Goal: Information Seeking & Learning: Learn about a topic

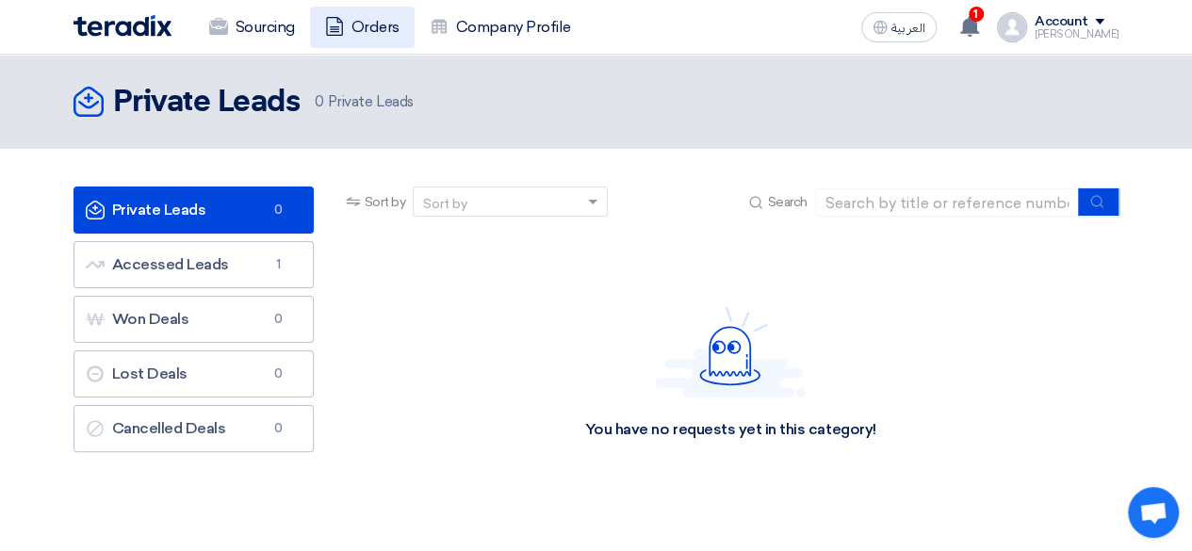
click at [345, 35] on link "Orders" at bounding box center [362, 27] width 105 height 41
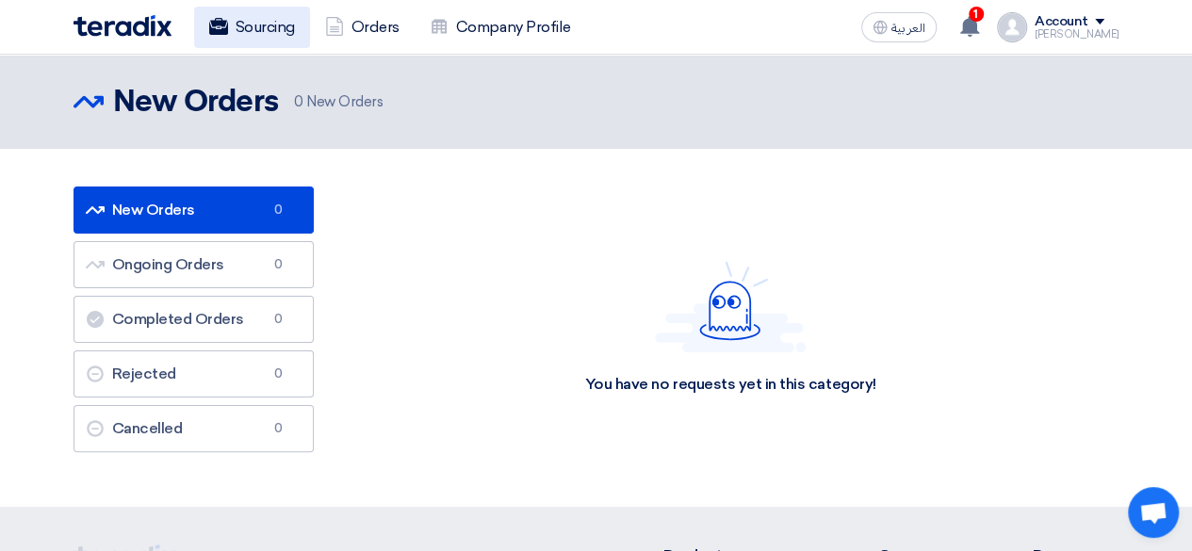
click at [264, 24] on link "Sourcing" at bounding box center [252, 27] width 116 height 41
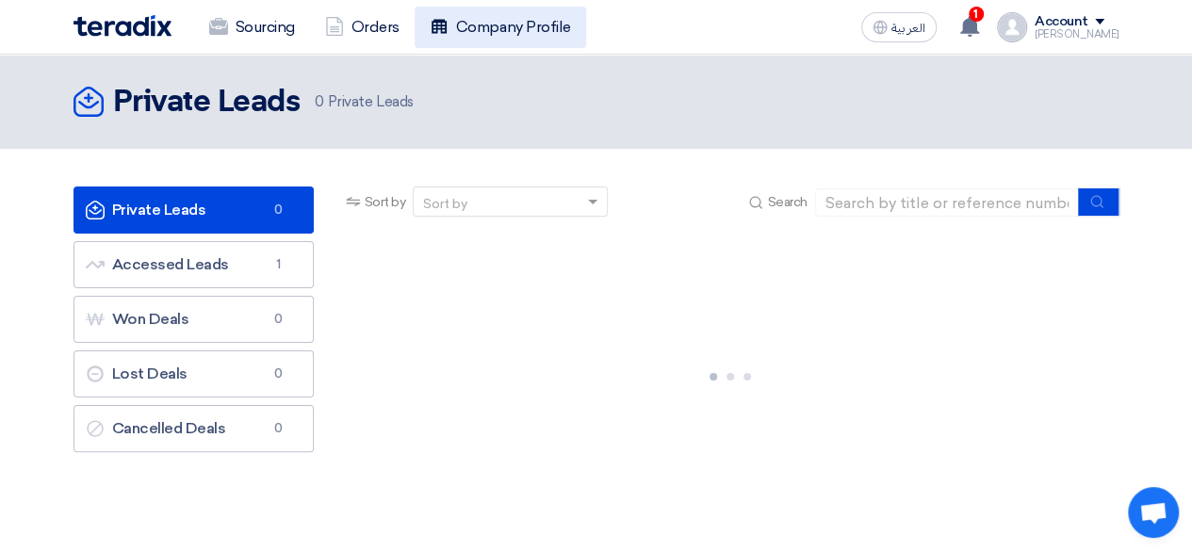
click at [513, 37] on link "Company Profile" at bounding box center [500, 27] width 171 height 41
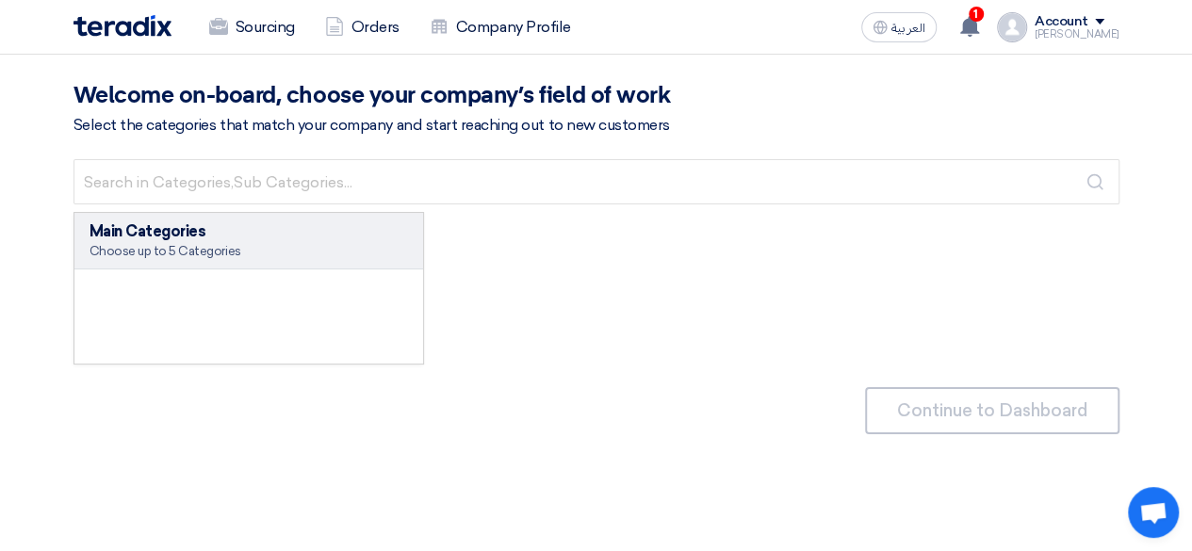
click at [66, 8] on div "Sourcing Orders Company Profile العربية ع 1 A request has been edited! - "VOLKS…" at bounding box center [596, 27] width 1074 height 54
click at [95, 21] on img at bounding box center [122, 26] width 98 height 22
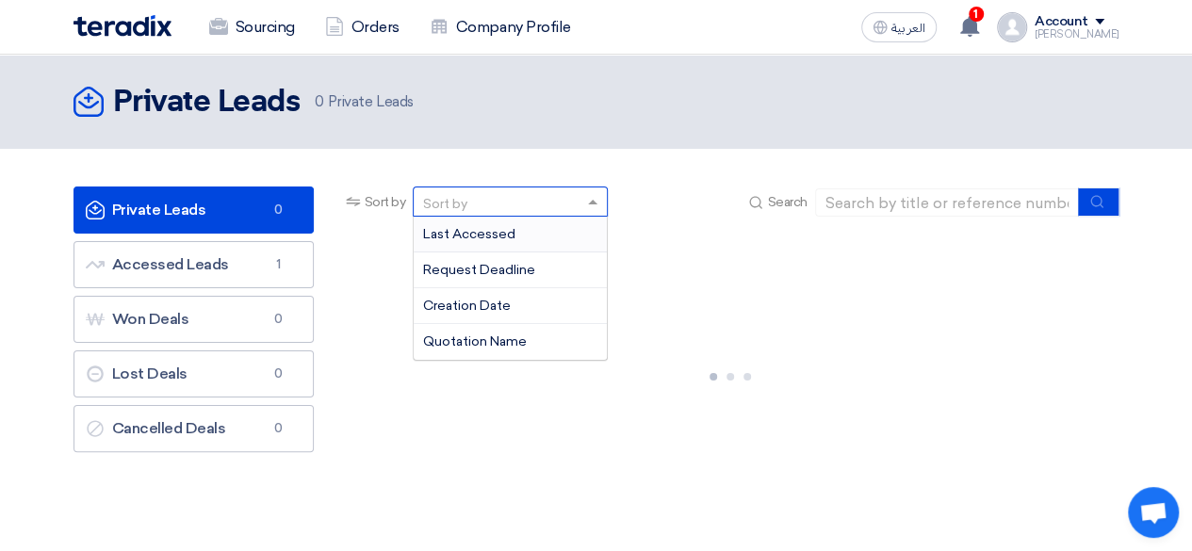
click at [472, 198] on div "Sort by" at bounding box center [499, 202] width 170 height 24
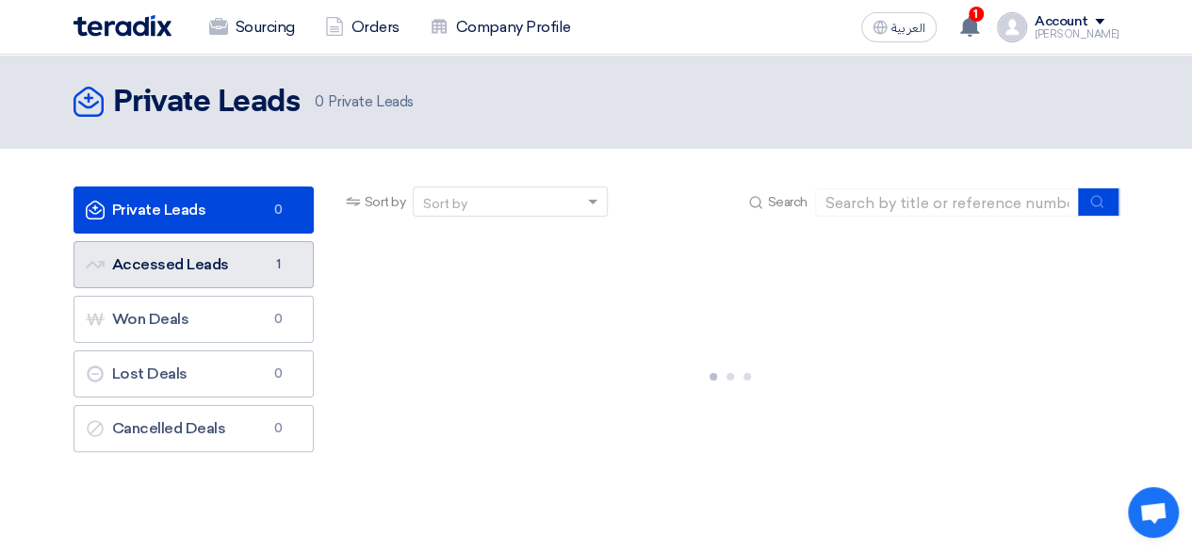
click at [269, 278] on link "Accessed Leads Accessed Leads 1" at bounding box center [193, 264] width 240 height 47
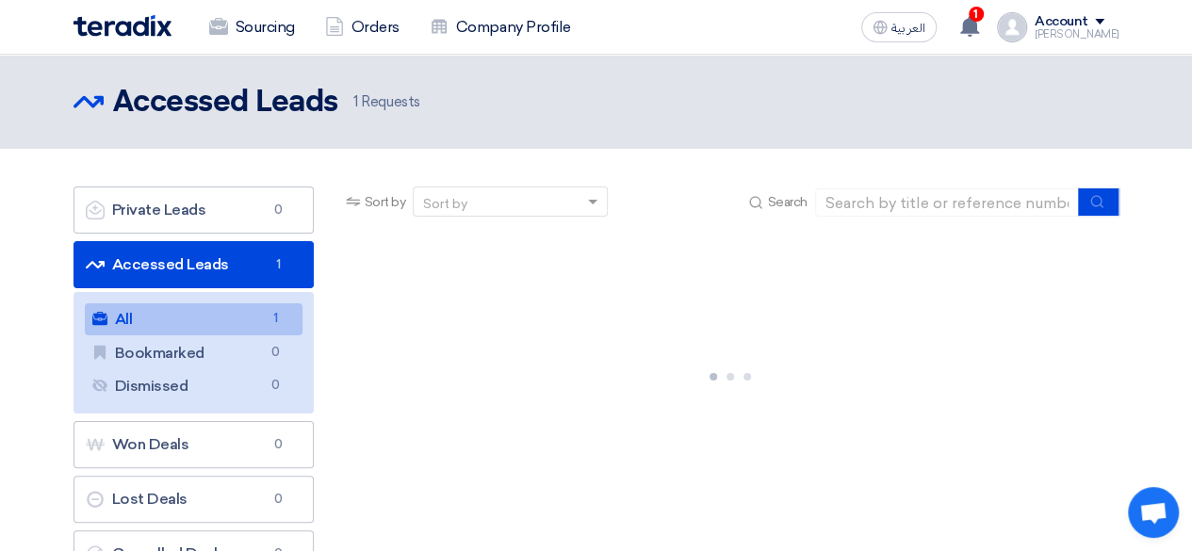
click at [224, 327] on link "All All 1" at bounding box center [194, 319] width 218 height 32
click at [224, 325] on link "All All 1" at bounding box center [194, 319] width 218 height 32
click at [343, 301] on div at bounding box center [730, 373] width 777 height 283
click at [471, 293] on div at bounding box center [730, 373] width 777 height 283
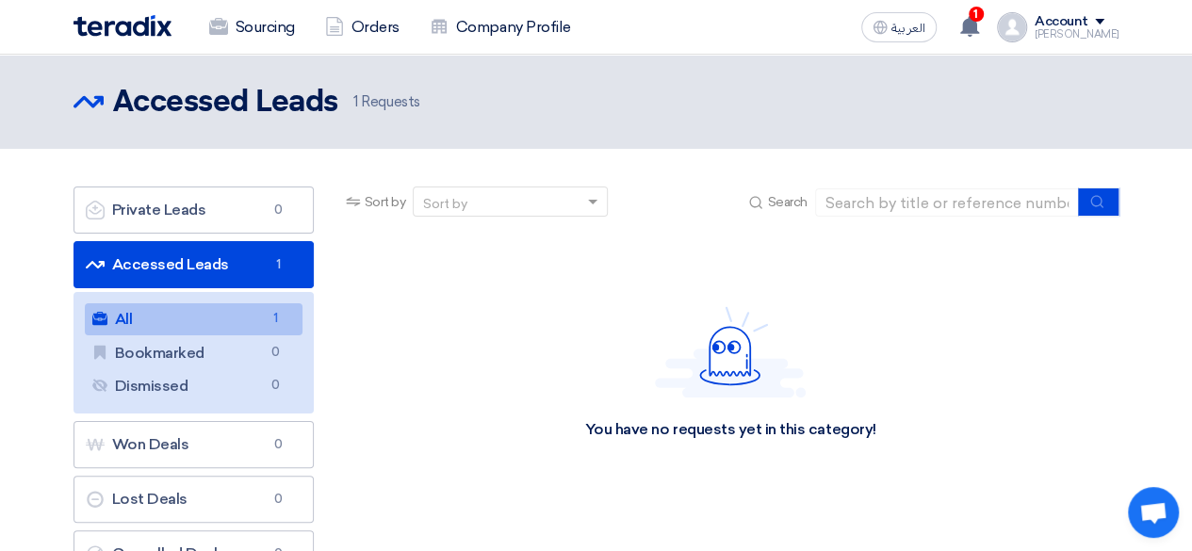
click at [622, 331] on div "You have no requests yet in this category!" at bounding box center [730, 373] width 291 height 134
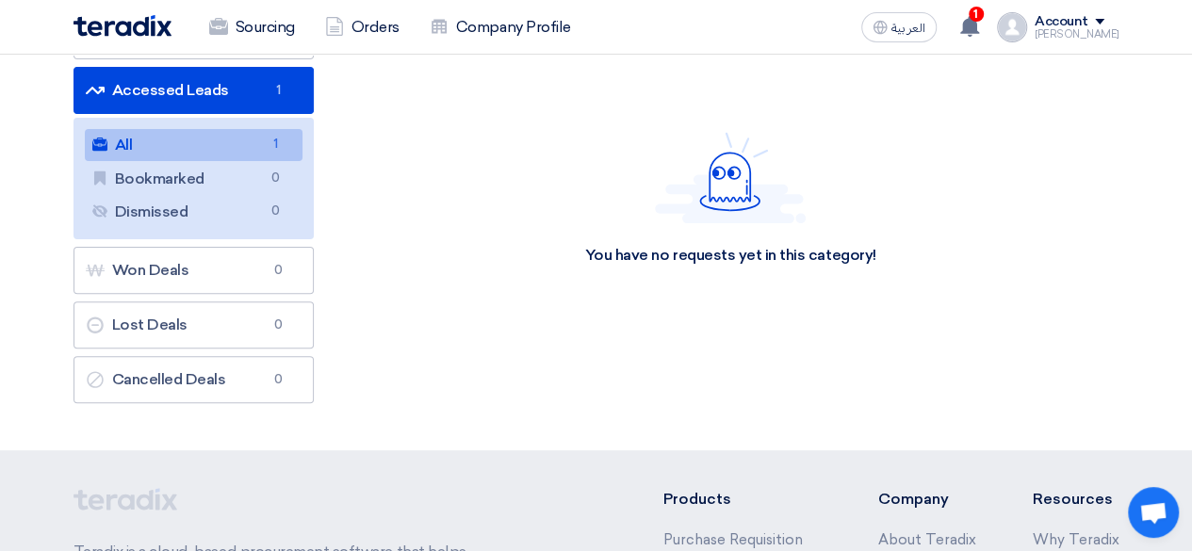
scroll to position [183, 0]
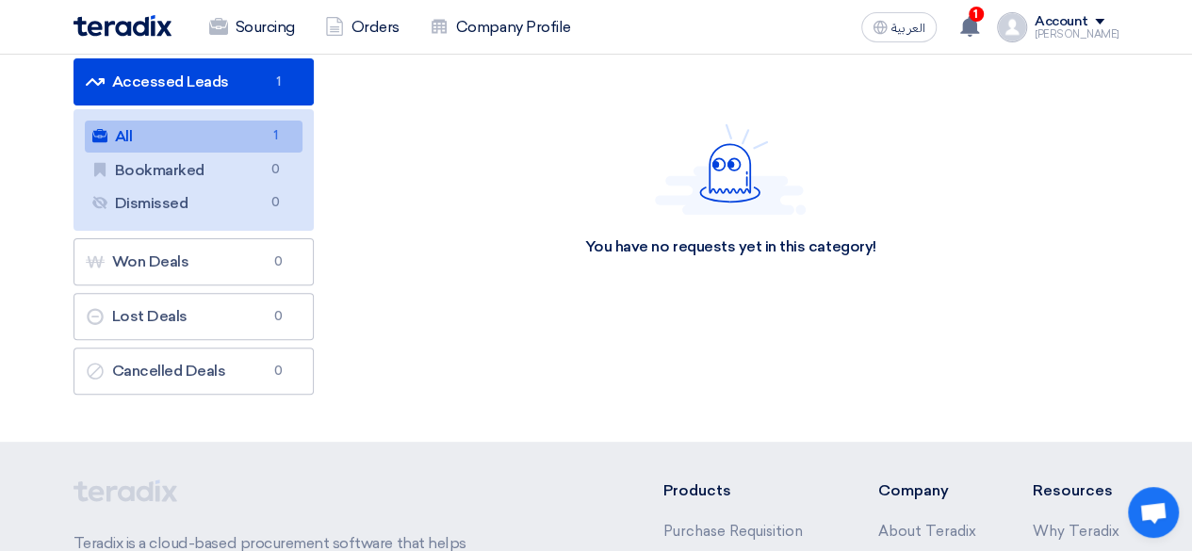
click at [141, 135] on link "All All 1" at bounding box center [194, 137] width 218 height 32
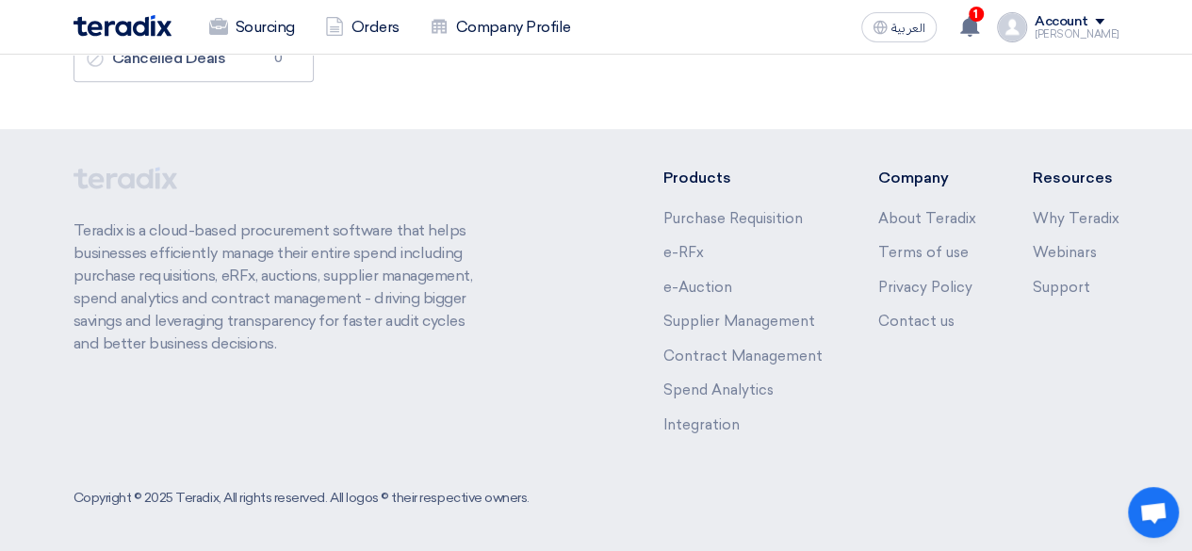
scroll to position [0, 0]
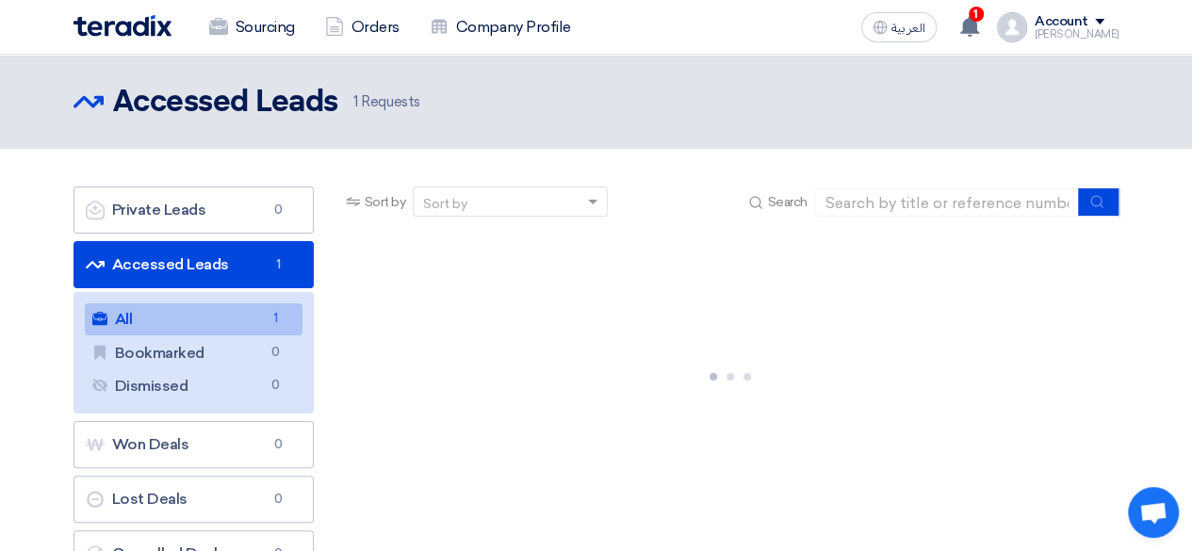
click at [1053, 24] on div "Account" at bounding box center [1062, 22] width 54 height 16
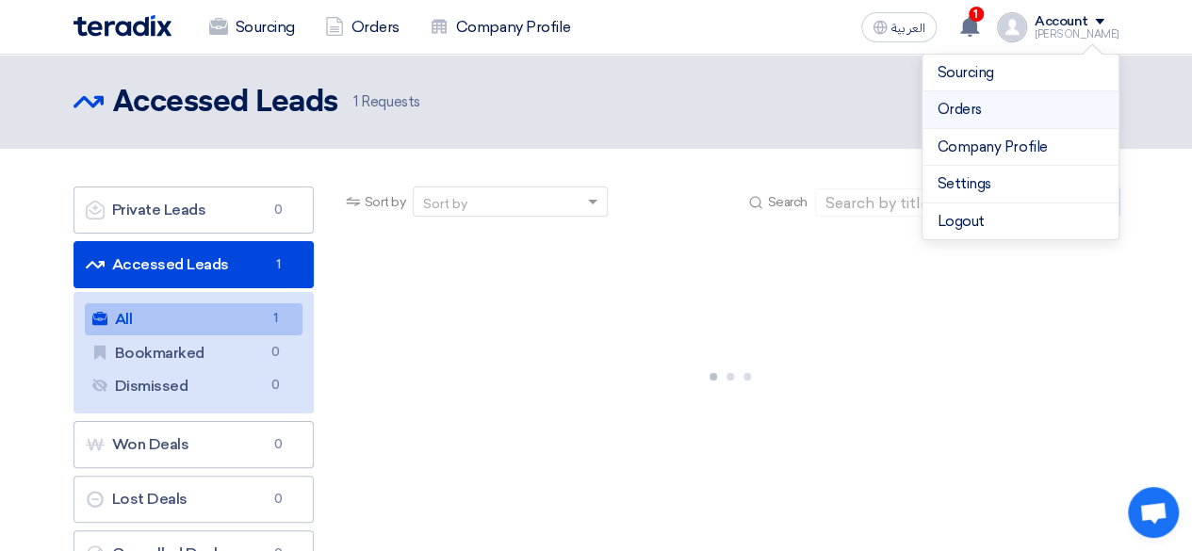
click at [953, 110] on link "Orders" at bounding box center [1021, 110] width 166 height 22
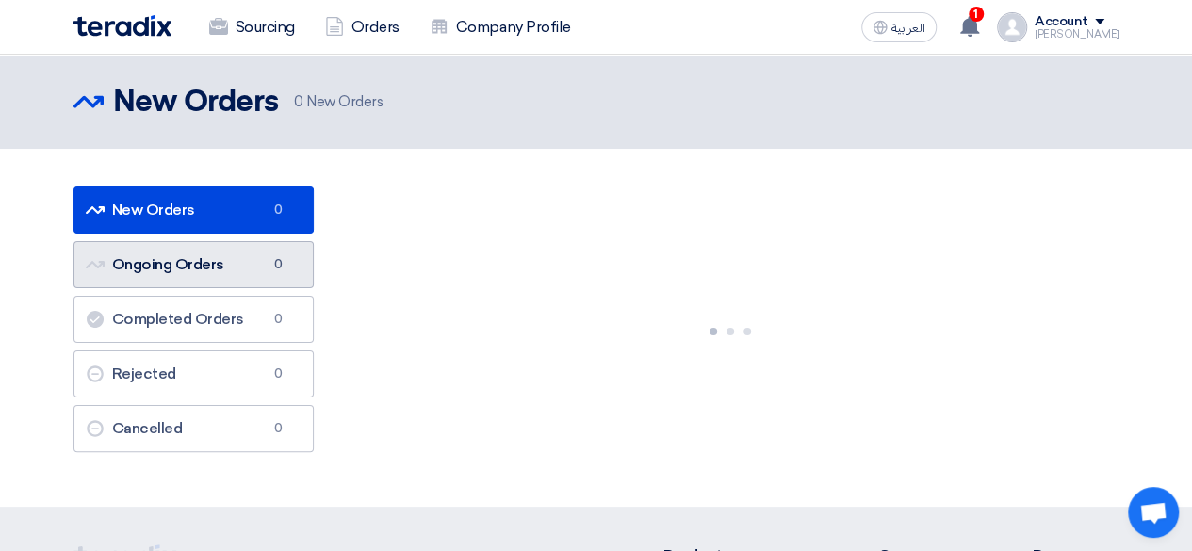
click at [216, 264] on link "Ongoing Orders Ongoing Orders 0" at bounding box center [193, 264] width 240 height 47
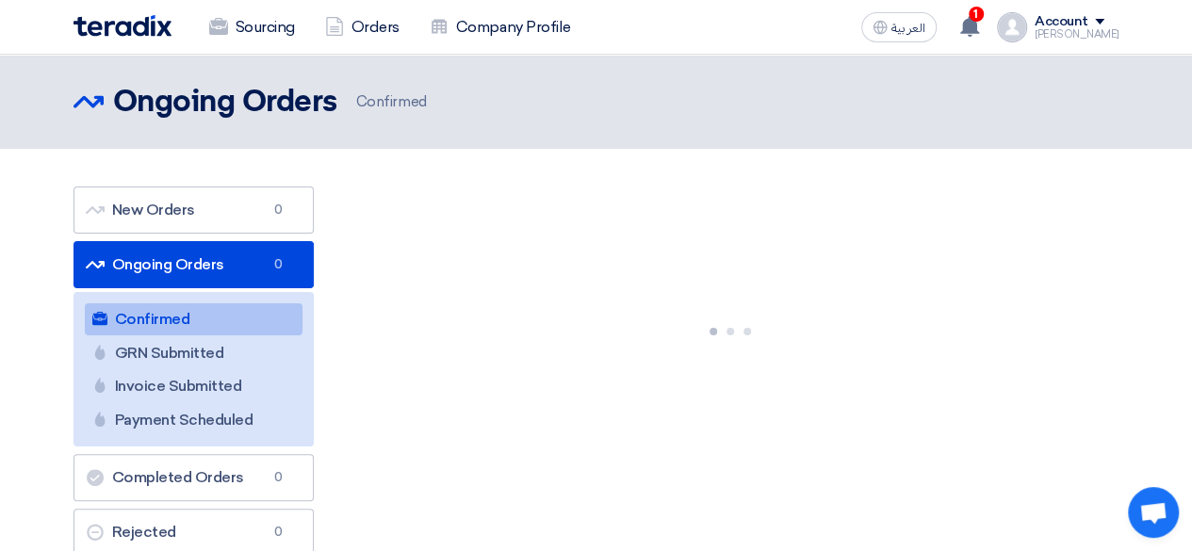
drag, startPoint x: 190, startPoint y: 426, endPoint x: 367, endPoint y: 304, distance: 214.1
click at [367, 304] on div "New Orders New Orders 0 Ongoing Orders Ongoing Orders 0 Confirmed Confirmed GRN…" at bounding box center [596, 403] width 1074 height 433
drag, startPoint x: 367, startPoint y: 304, endPoint x: 447, endPoint y: 268, distance: 88.1
click at [447, 268] on div at bounding box center [730, 328] width 777 height 283
click at [360, 289] on div at bounding box center [730, 328] width 777 height 283
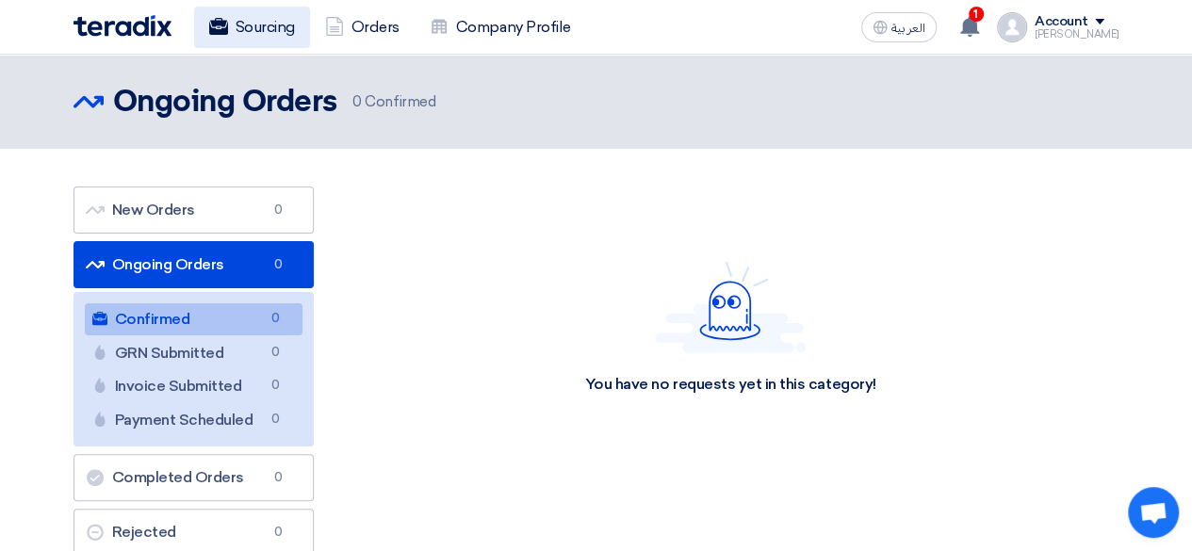
click at [241, 18] on link "Sourcing" at bounding box center [252, 27] width 116 height 41
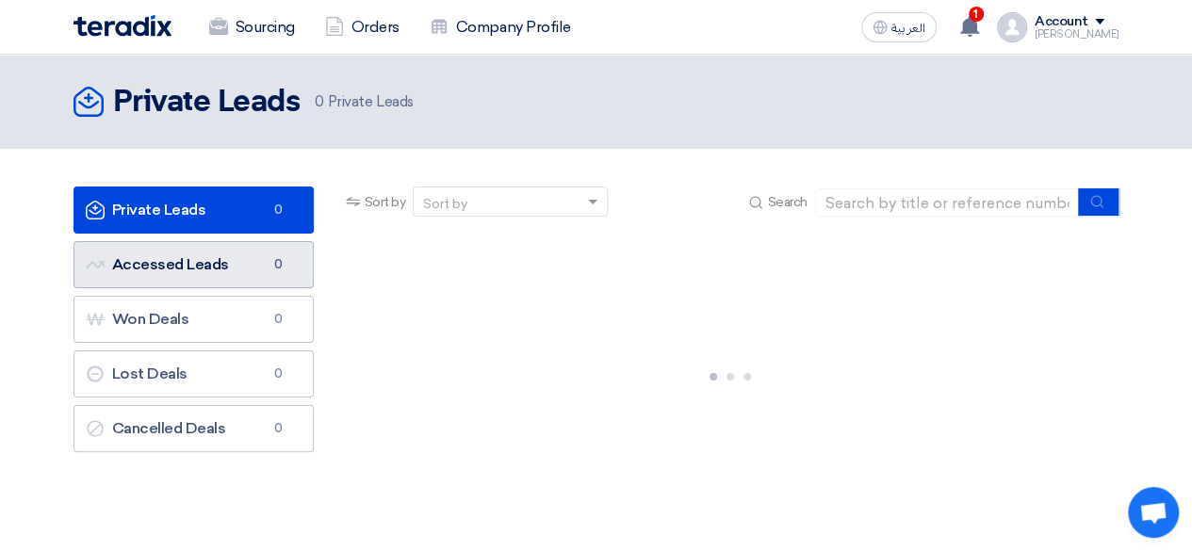
click at [222, 271] on link "Accessed Leads Accessed Leads 0" at bounding box center [193, 264] width 240 height 47
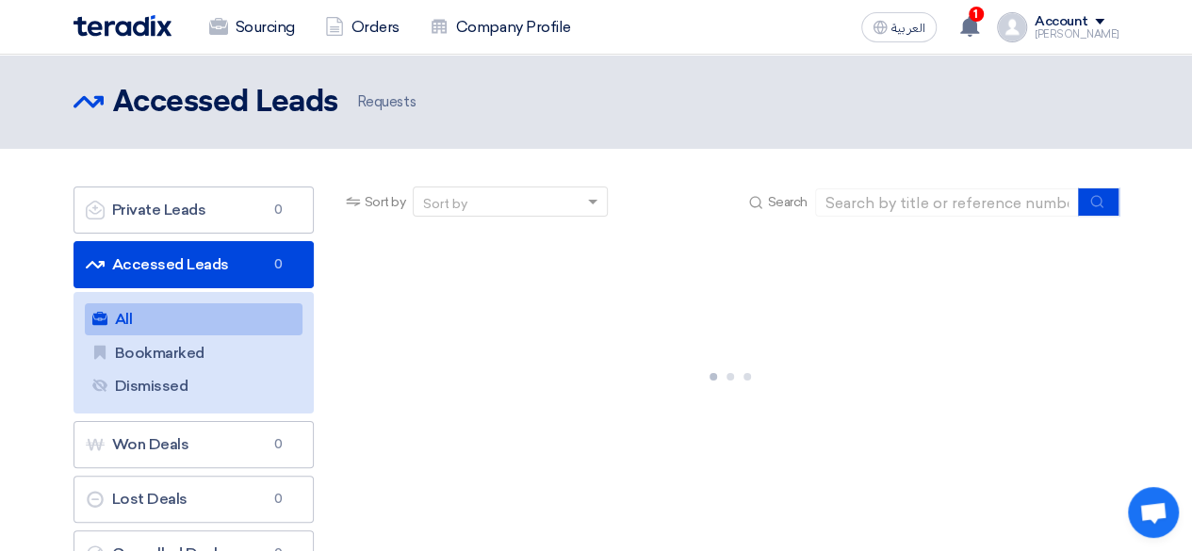
click at [377, 267] on div at bounding box center [730, 373] width 777 height 283
click at [251, 25] on link "Sourcing" at bounding box center [252, 27] width 116 height 41
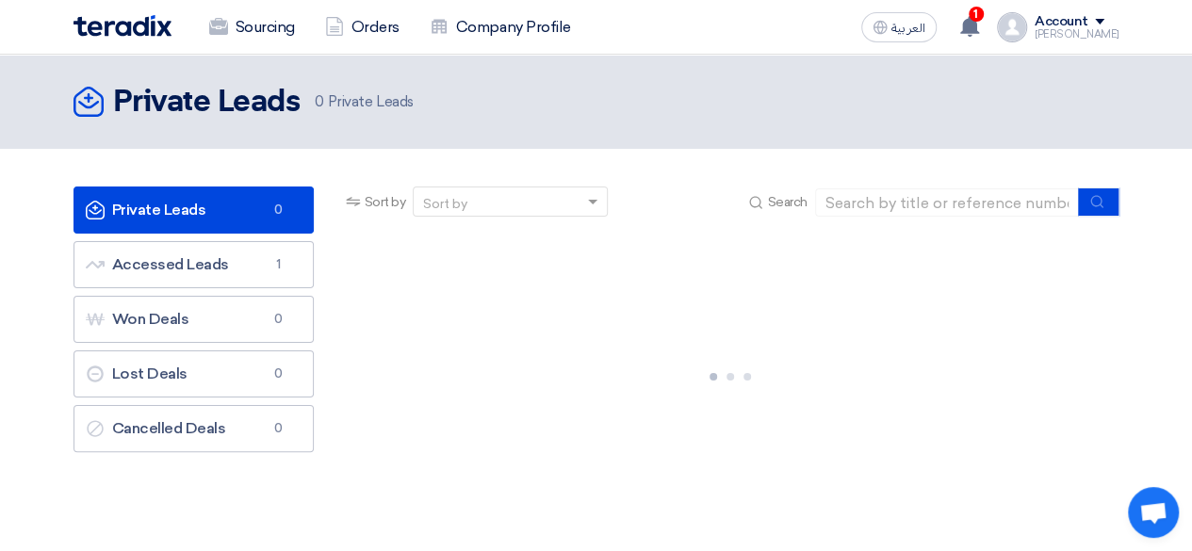
click at [1065, 25] on div "Account" at bounding box center [1062, 22] width 54 height 16
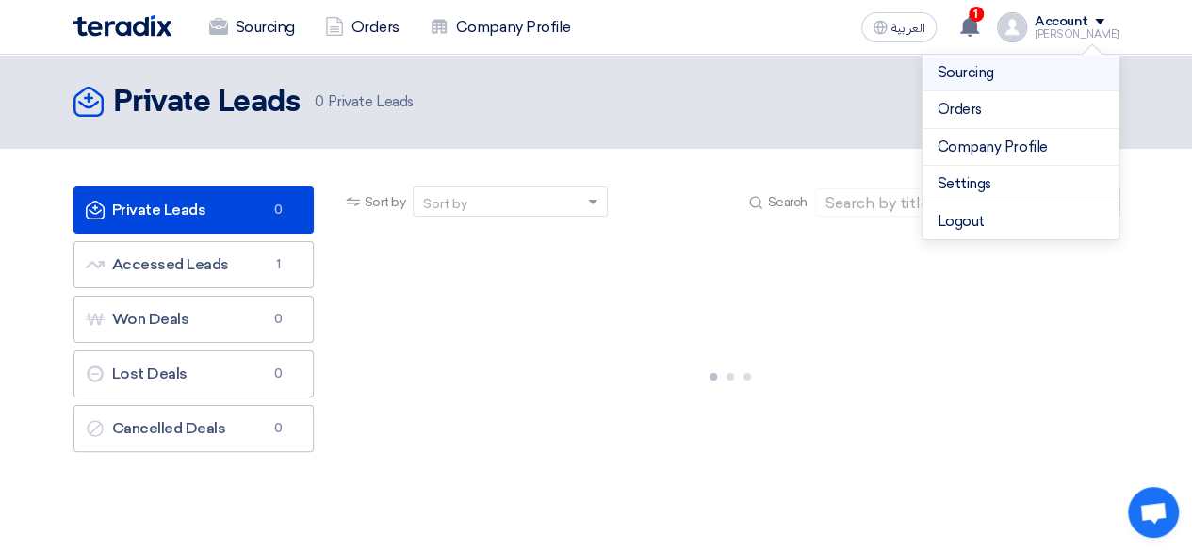
click at [980, 82] on link "Sourcing" at bounding box center [1021, 73] width 166 height 22
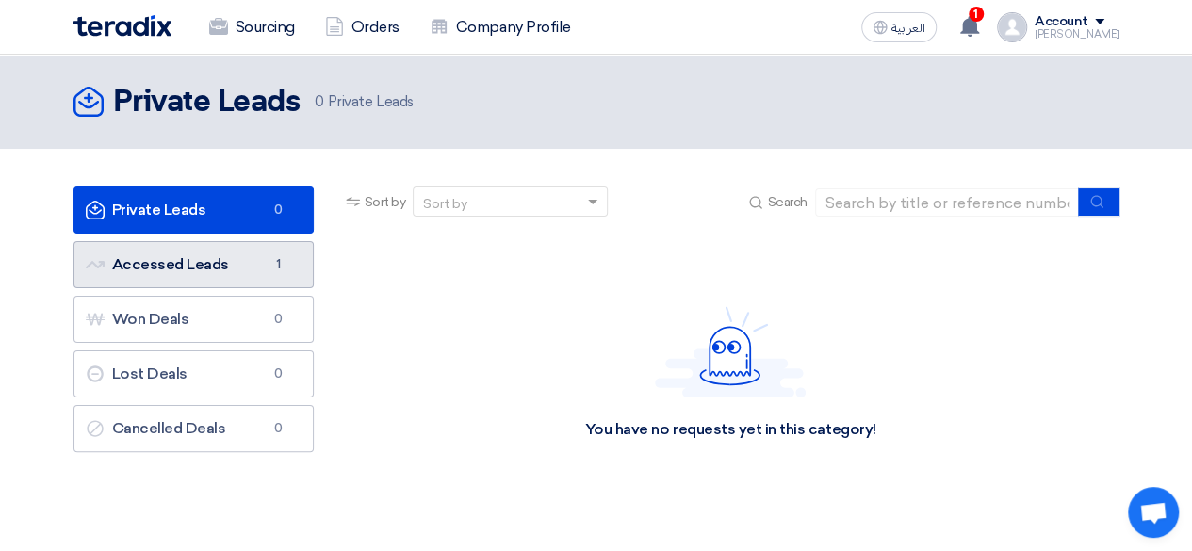
click at [298, 252] on link "Accessed Leads Accessed Leads 1" at bounding box center [193, 264] width 240 height 47
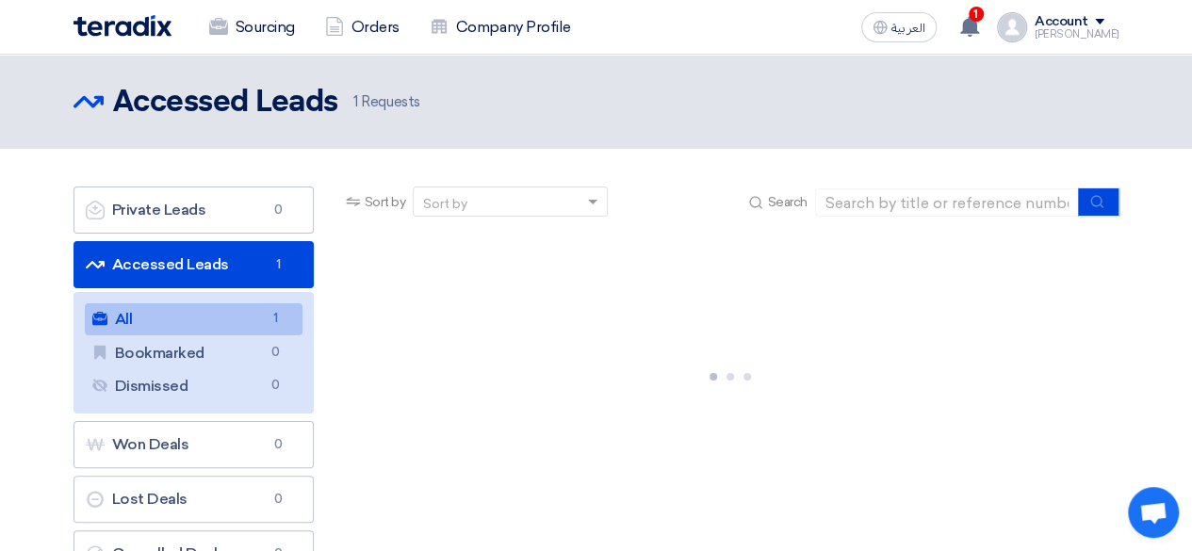
click at [193, 312] on link "All All 1" at bounding box center [194, 319] width 218 height 32
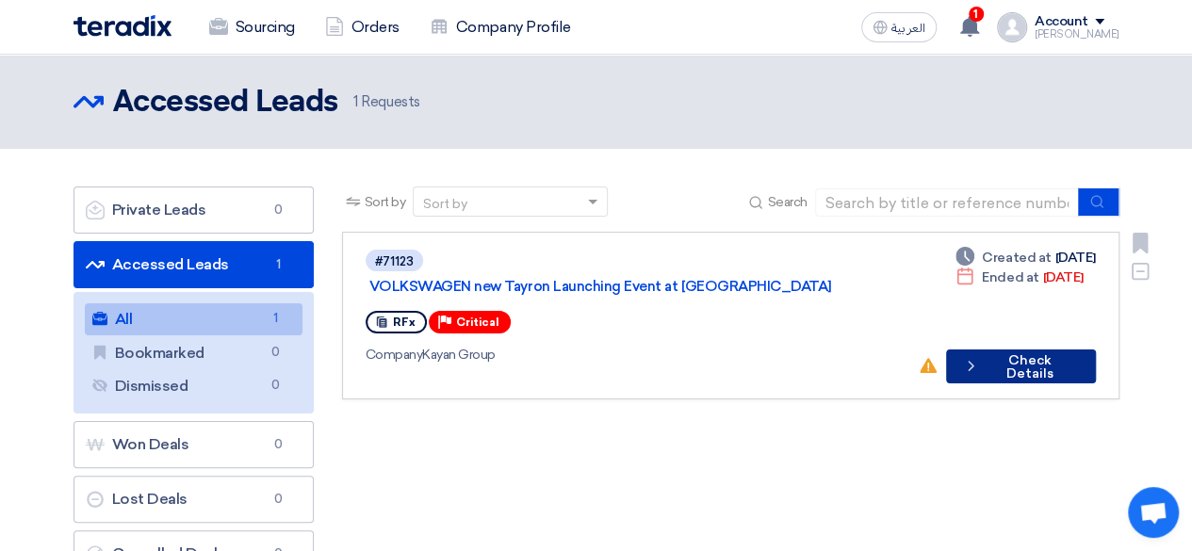
click at [1020, 350] on button "Check details Check Details" at bounding box center [1021, 367] width 150 height 34
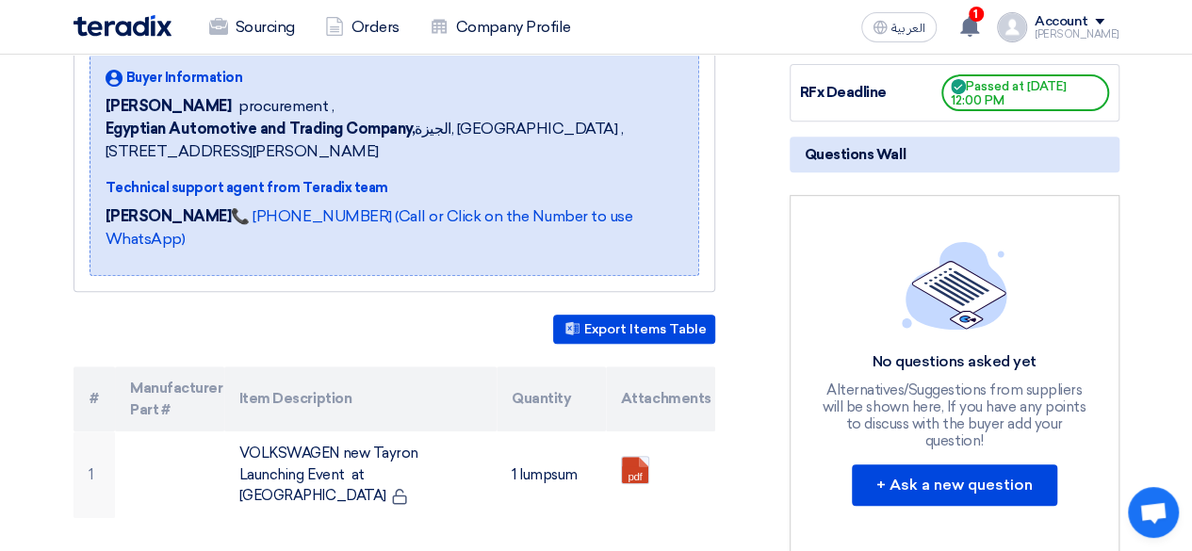
scroll to position [338, 0]
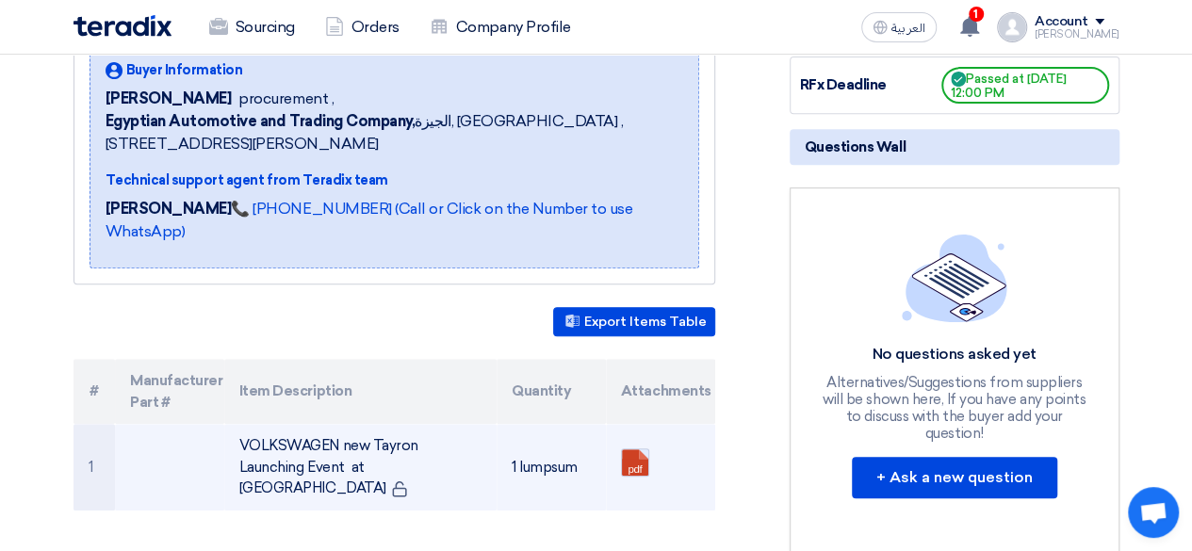
click at [633, 449] on link at bounding box center [697, 505] width 151 height 113
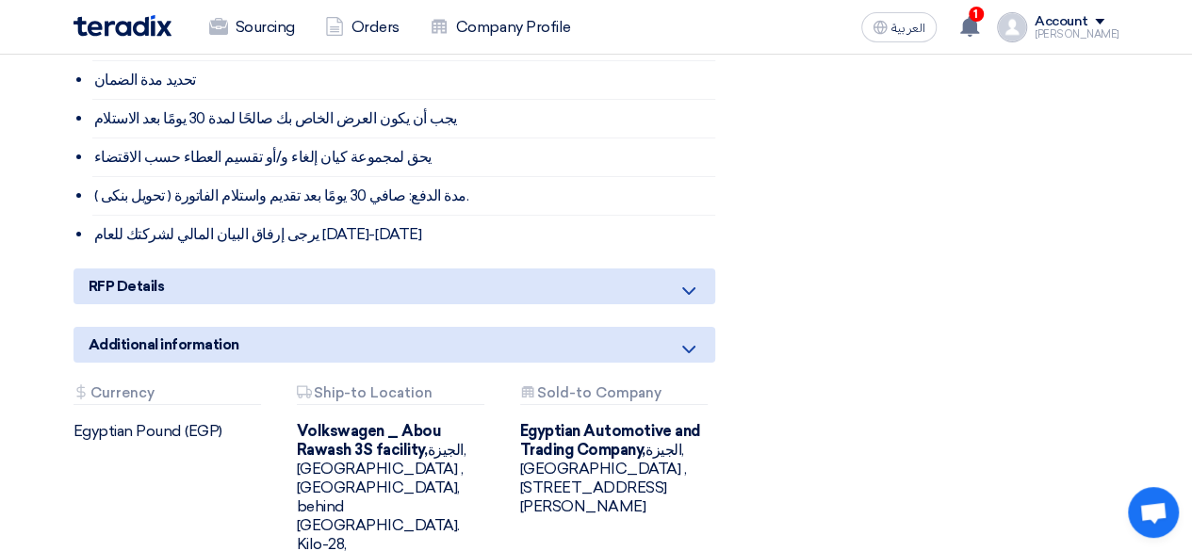
scroll to position [3385, 0]
click at [692, 268] on div "RFP Details" at bounding box center [394, 286] width 642 height 36
click at [692, 279] on icon at bounding box center [688, 290] width 23 height 23
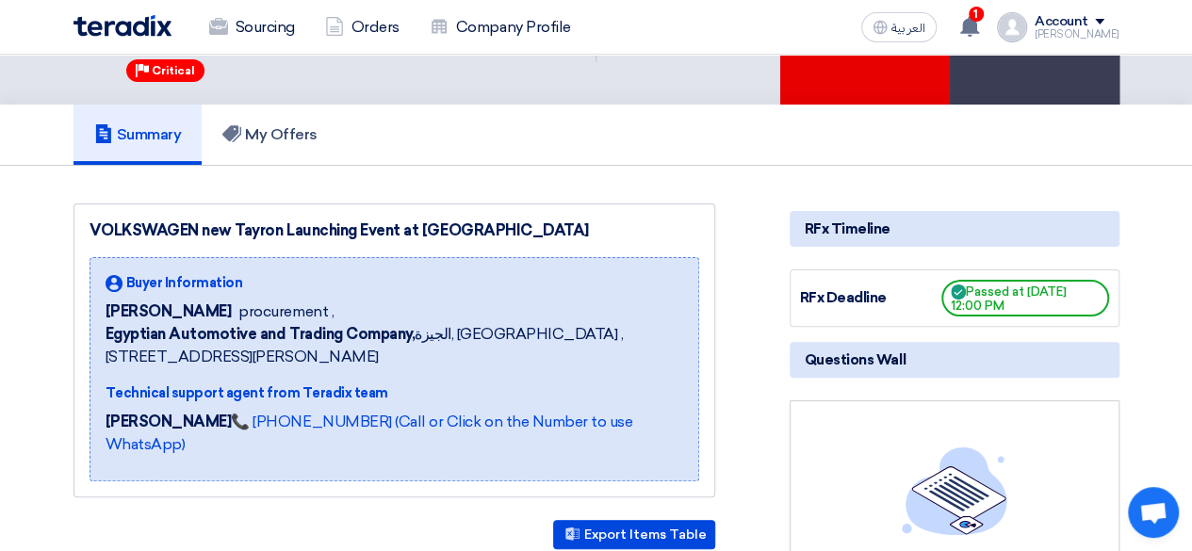
scroll to position [0, 0]
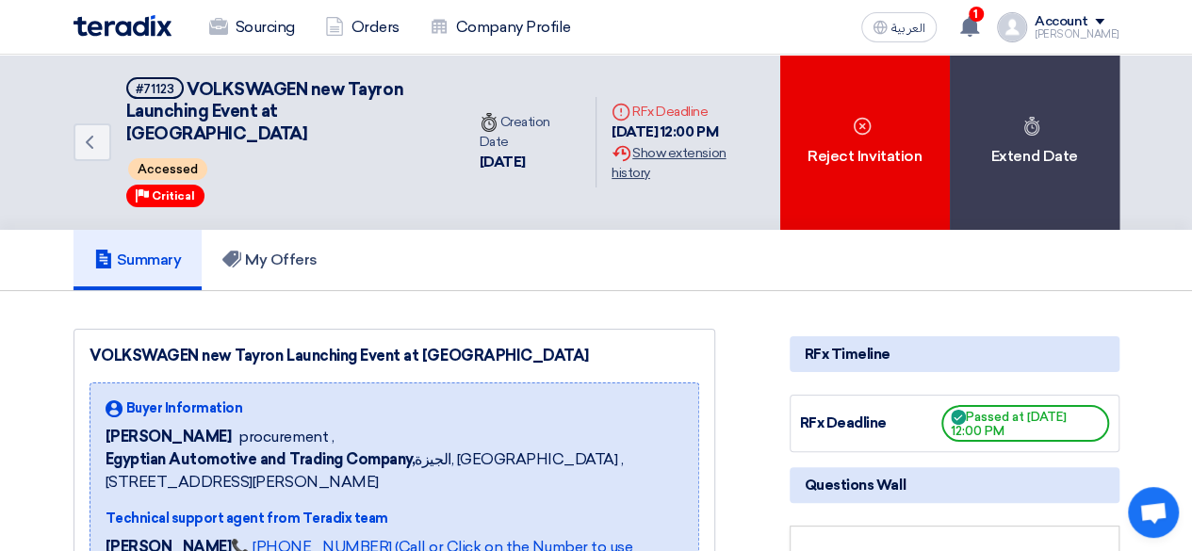
click at [667, 144] on div "Extension History Show extension history" at bounding box center [688, 163] width 153 height 40
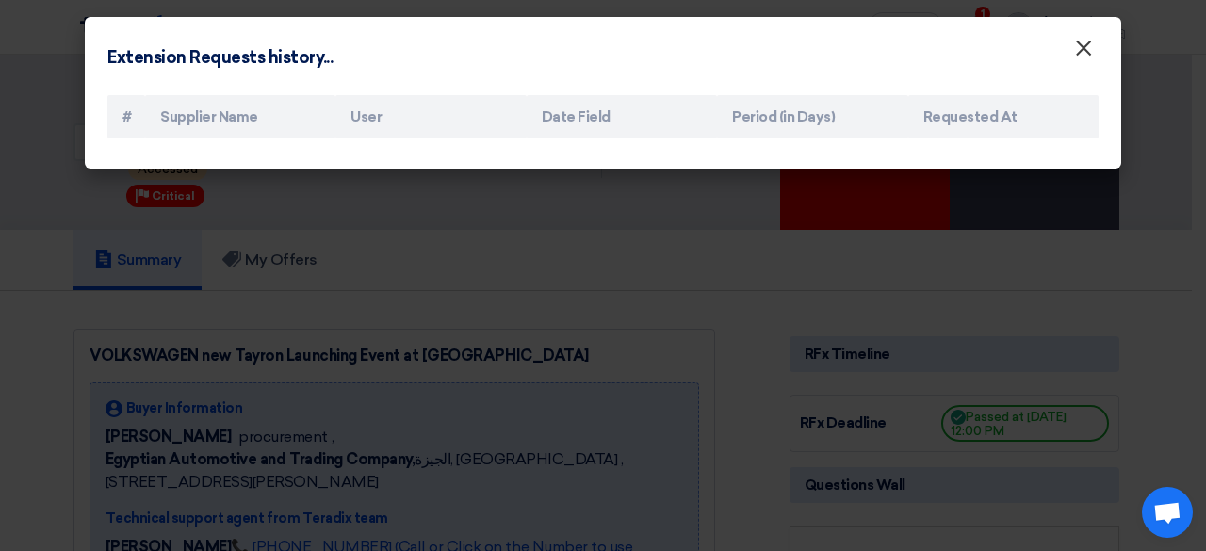
click at [1082, 55] on span "×" at bounding box center [1083, 53] width 19 height 38
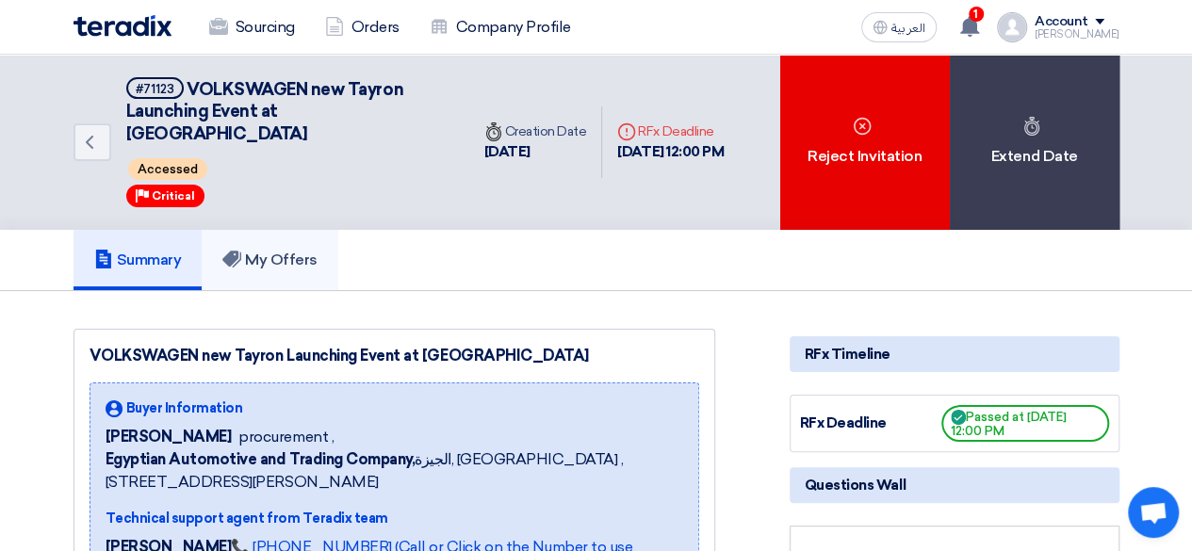
click at [271, 230] on link "My Offers" at bounding box center [270, 260] width 137 height 60
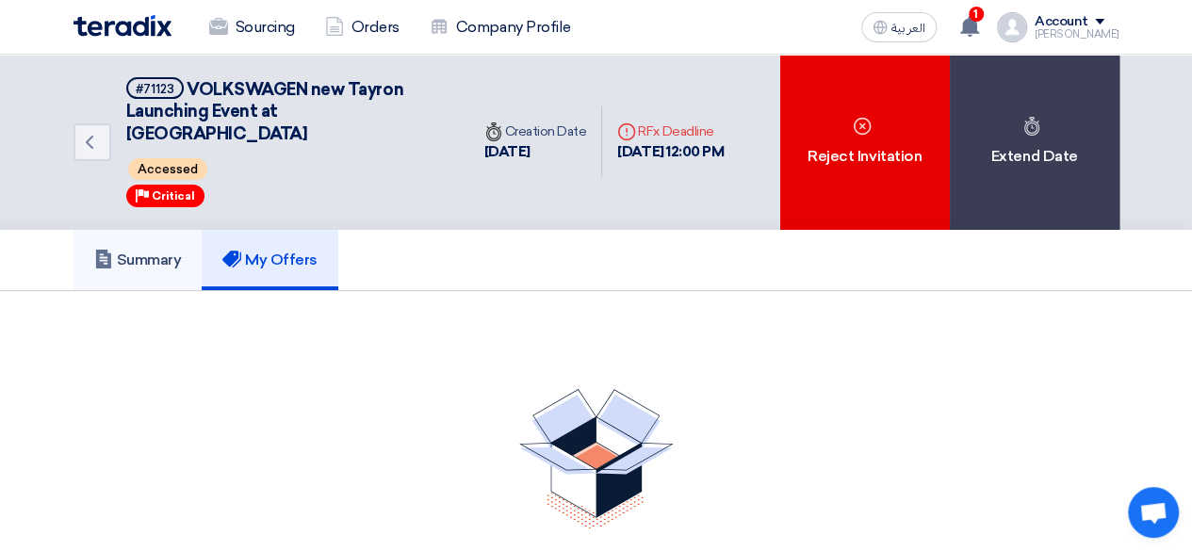
click at [111, 250] on icon at bounding box center [103, 259] width 19 height 19
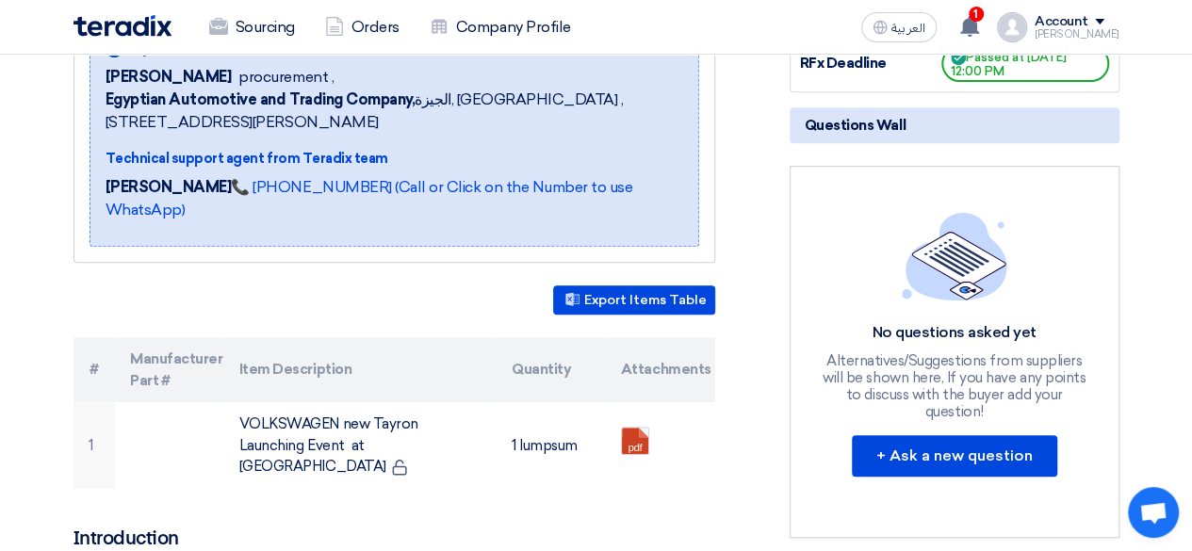
scroll to position [347, 0]
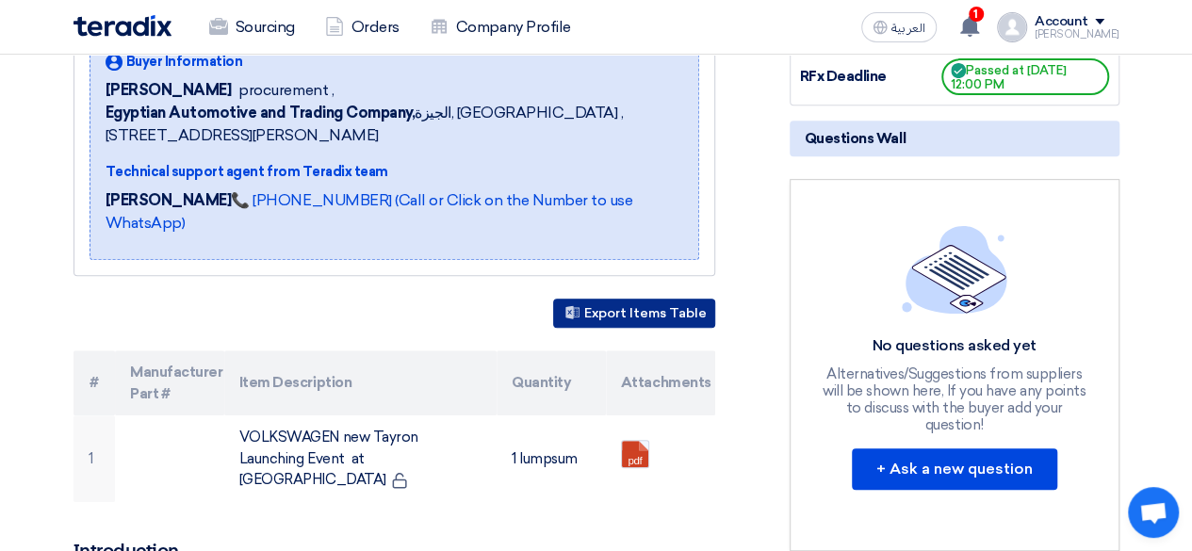
click at [655, 299] on button "Export Items Table" at bounding box center [634, 313] width 162 height 29
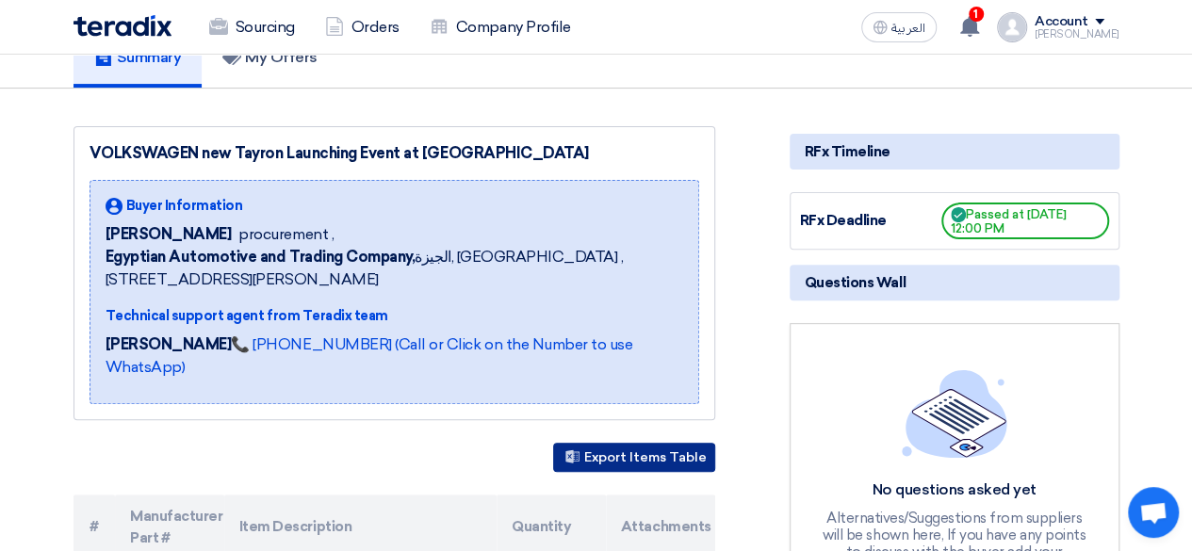
scroll to position [0, 0]
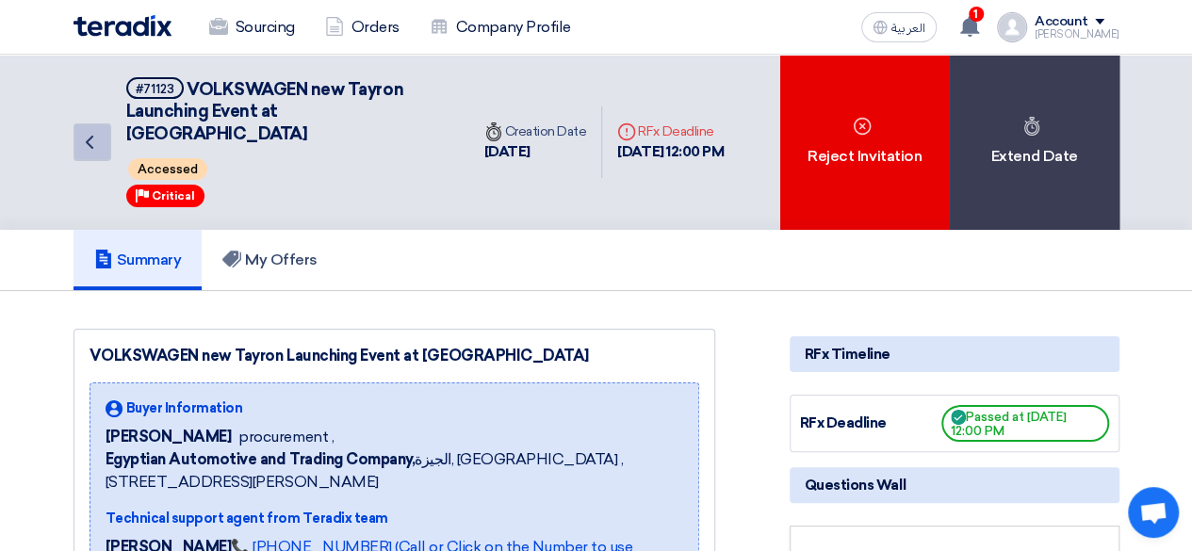
click at [96, 133] on icon "Back" at bounding box center [89, 142] width 23 height 23
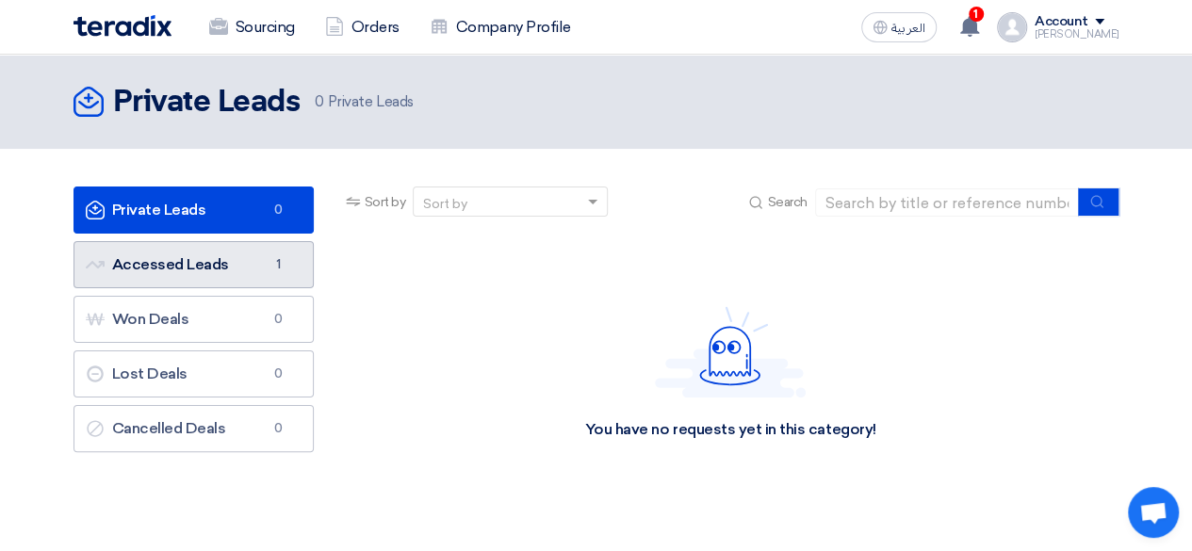
click at [219, 244] on link "Accessed Leads Accessed Leads 1" at bounding box center [193, 264] width 240 height 47
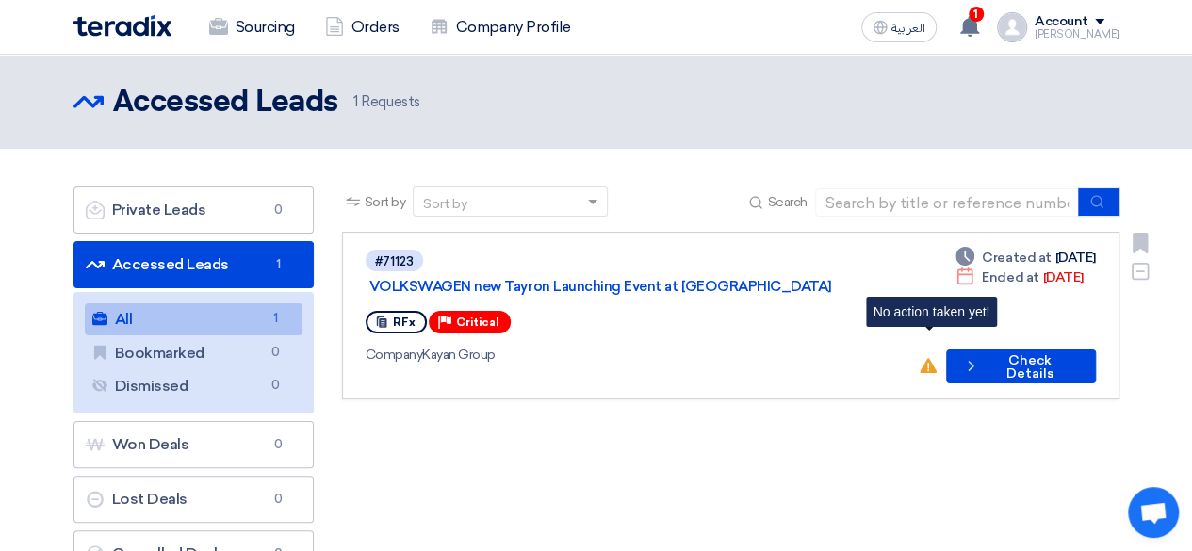
click at [934, 358] on use at bounding box center [928, 365] width 17 height 15
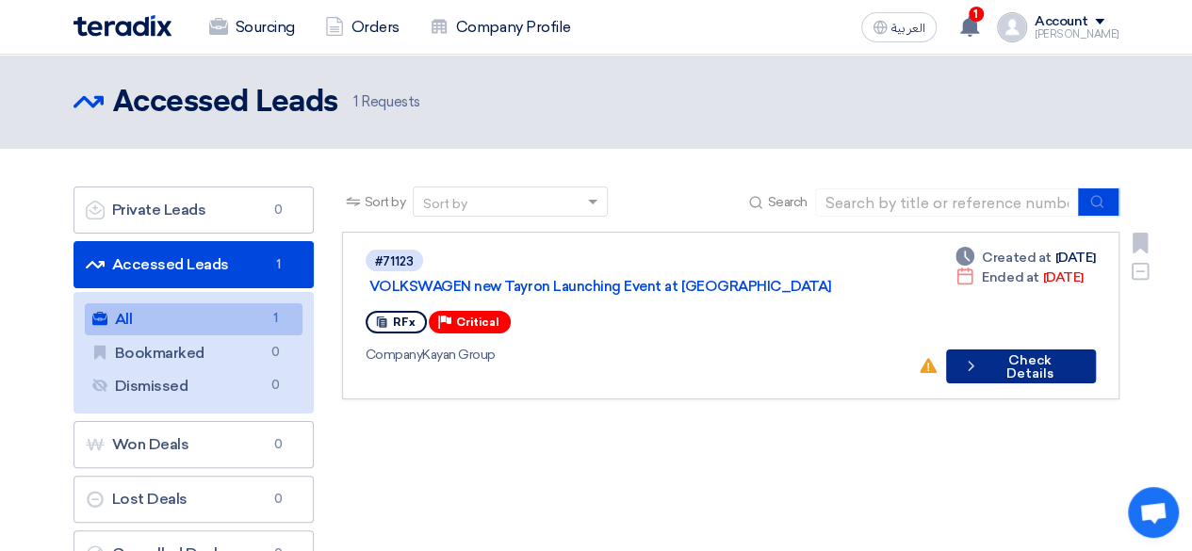
click at [985, 350] on button "Check details Check Details" at bounding box center [1021, 367] width 150 height 34
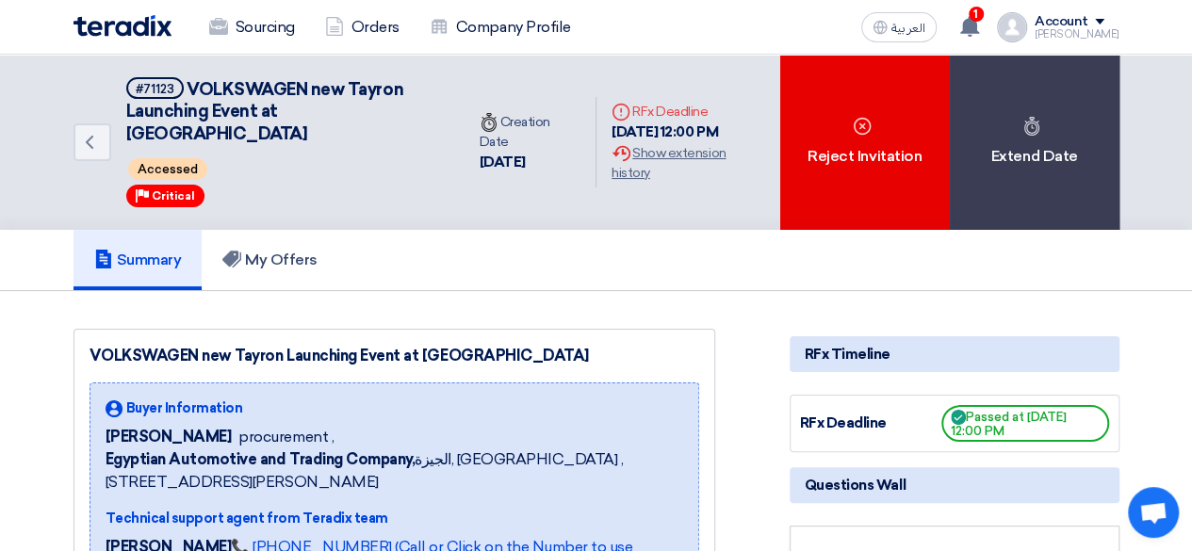
click at [656, 122] on div "[DATE] 12:00 PM" at bounding box center [688, 133] width 153 height 22
click at [156, 189] on span "Critical" at bounding box center [173, 195] width 43 height 13
click at [268, 230] on link "My Offers" at bounding box center [270, 260] width 137 height 60
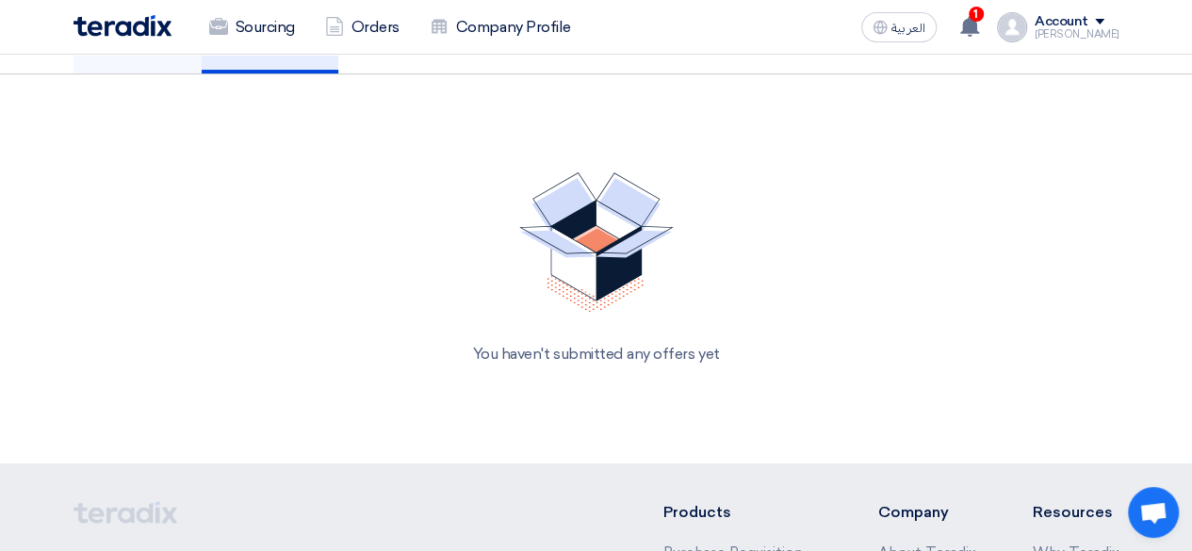
click at [190, 233] on div "You haven't submitted any offers yet" at bounding box center [596, 269] width 1046 height 238
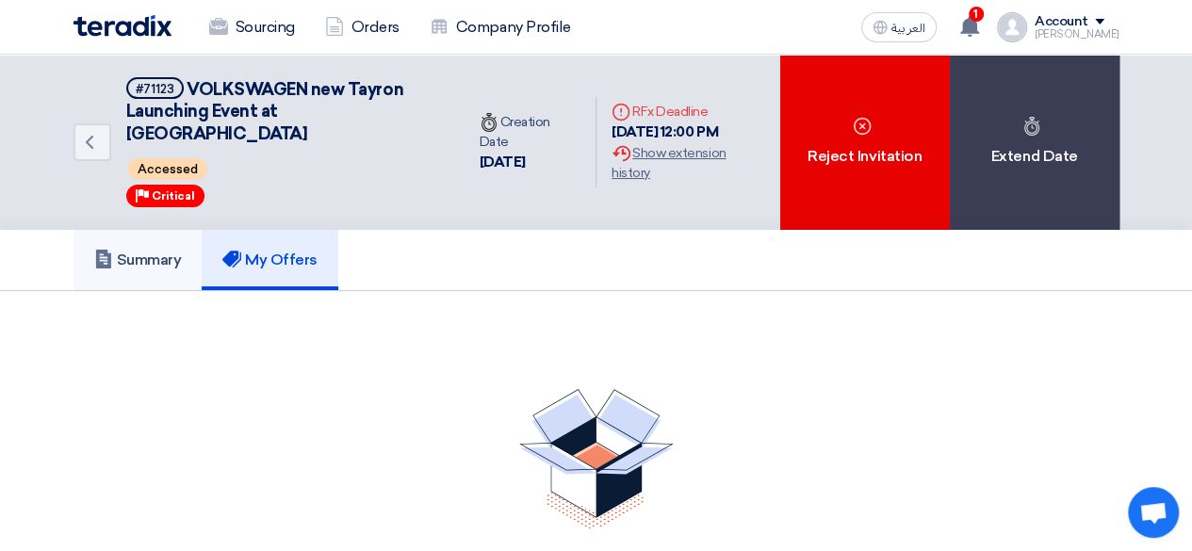
click at [173, 251] on h5 "Summary" at bounding box center [138, 260] width 88 height 19
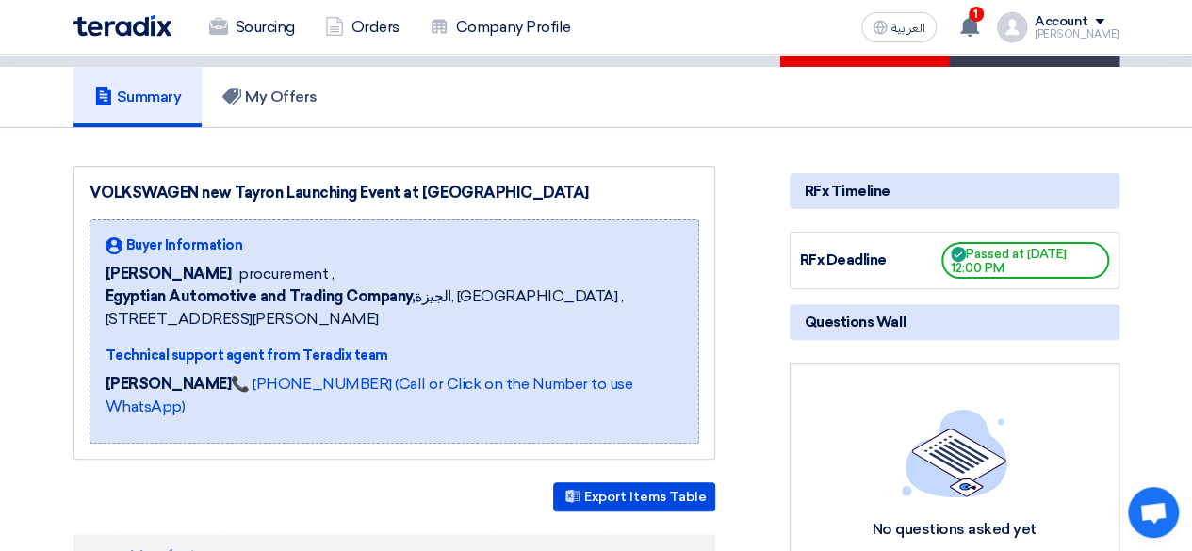
scroll to position [166, 0]
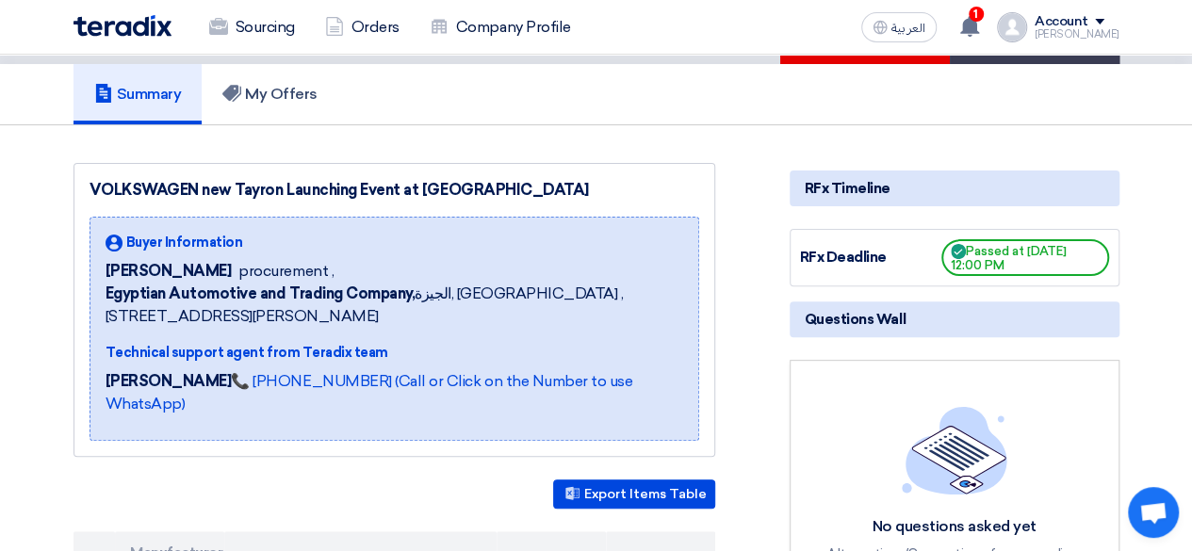
click at [987, 240] on span "Passed at [DATE] 12:00 PM" at bounding box center [1025, 257] width 168 height 37
click at [867, 247] on div "RFx Deadline" at bounding box center [870, 258] width 141 height 22
click at [1082, 16] on div "Account" at bounding box center [1062, 22] width 54 height 16
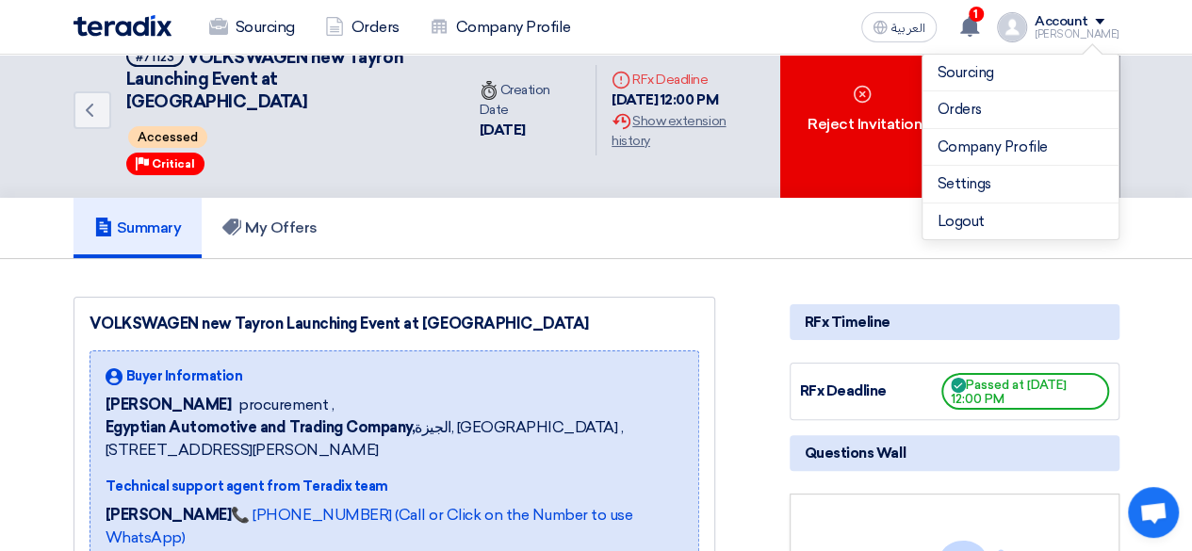
scroll to position [0, 0]
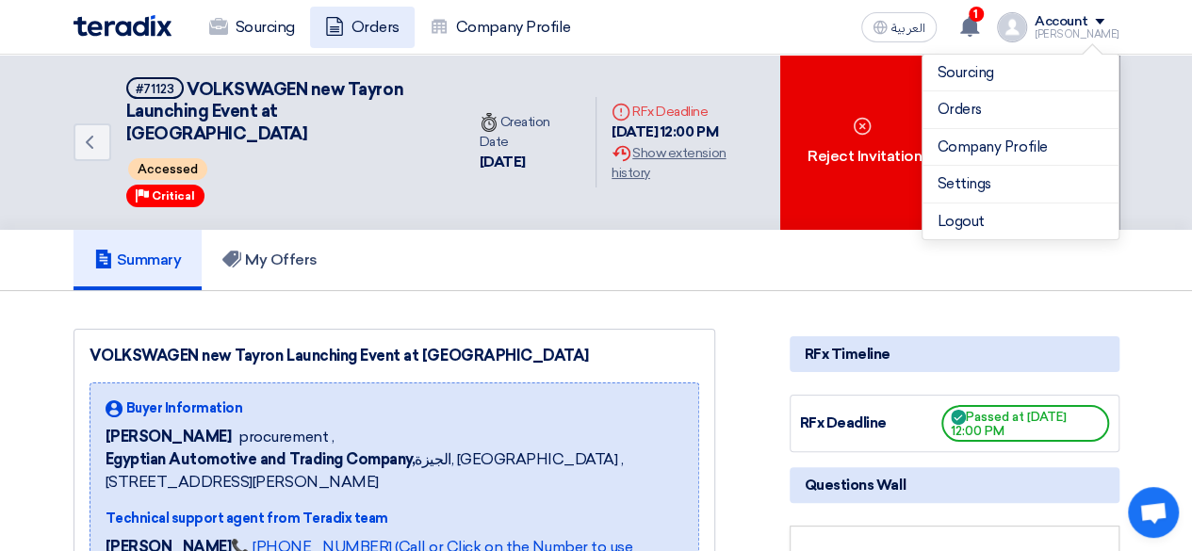
click at [368, 33] on link "Orders" at bounding box center [362, 27] width 105 height 41
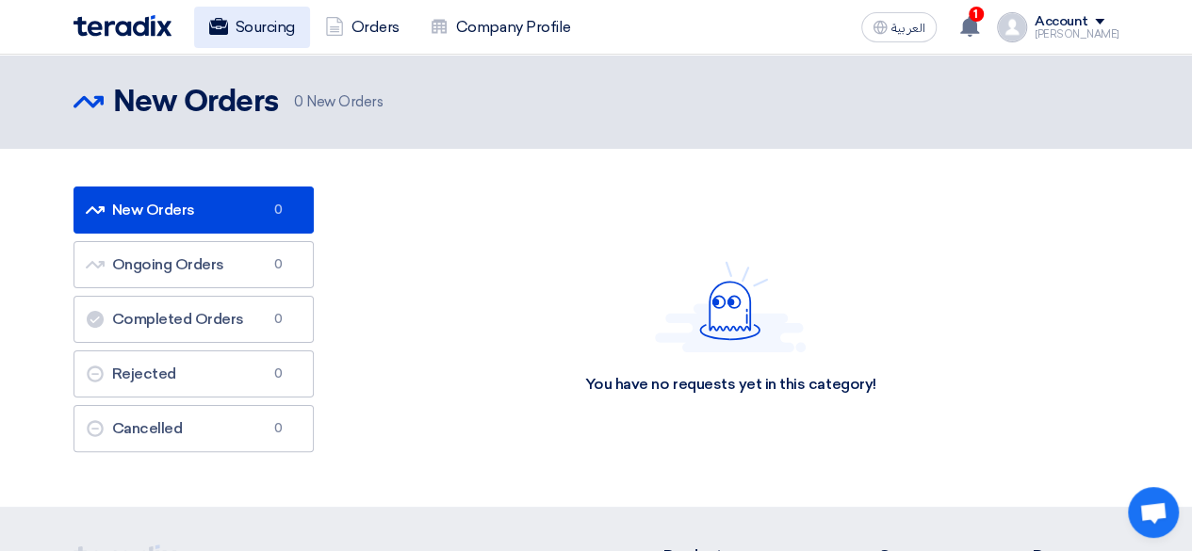
click at [278, 41] on link "Sourcing" at bounding box center [252, 27] width 116 height 41
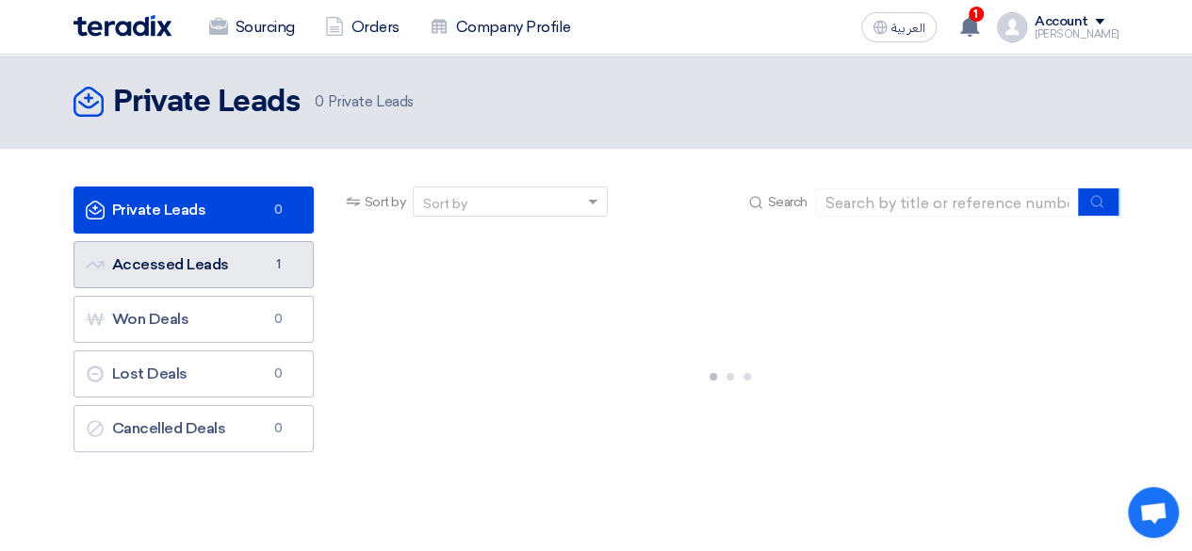
click at [247, 241] on link "Accessed Leads Accessed Leads 1" at bounding box center [193, 264] width 240 height 47
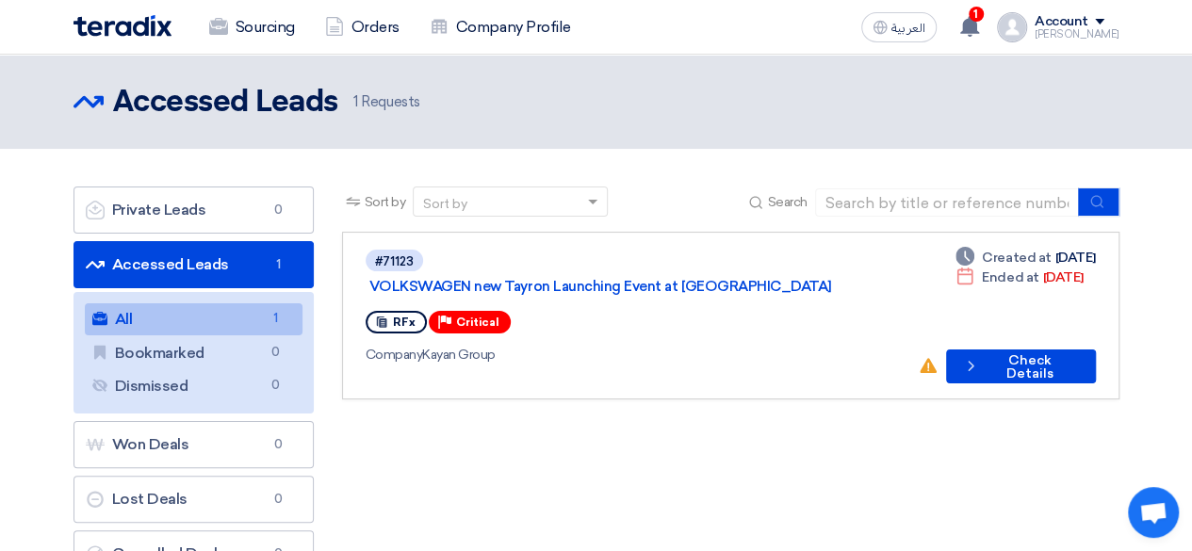
click at [219, 316] on link "All All 1" at bounding box center [194, 319] width 218 height 32
click at [931, 358] on use at bounding box center [928, 365] width 17 height 15
click at [1033, 352] on button "Check details Check Details" at bounding box center [1021, 367] width 150 height 34
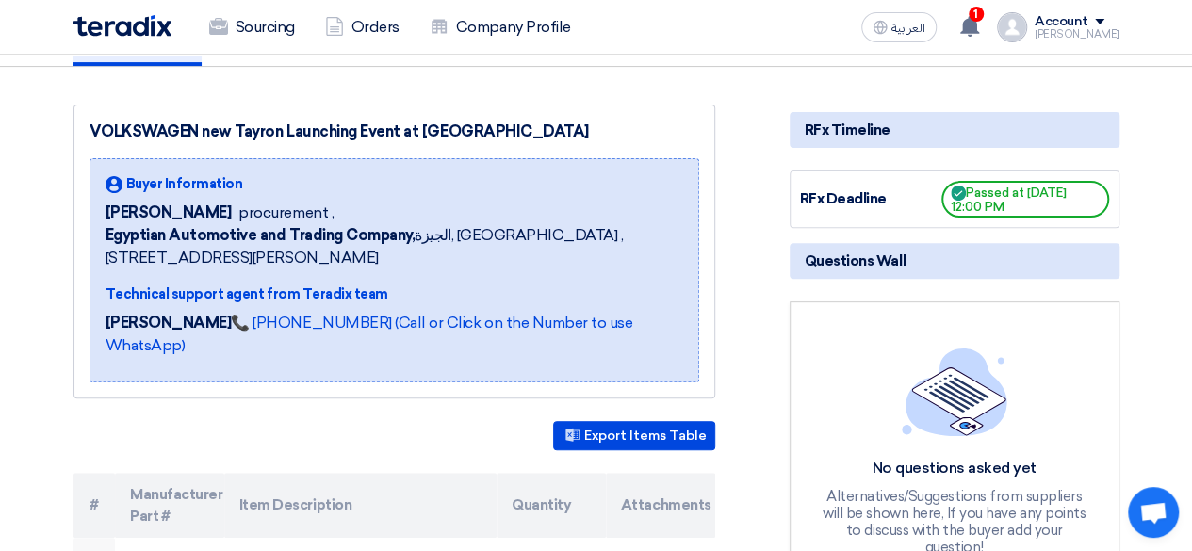
scroll to position [232, 0]
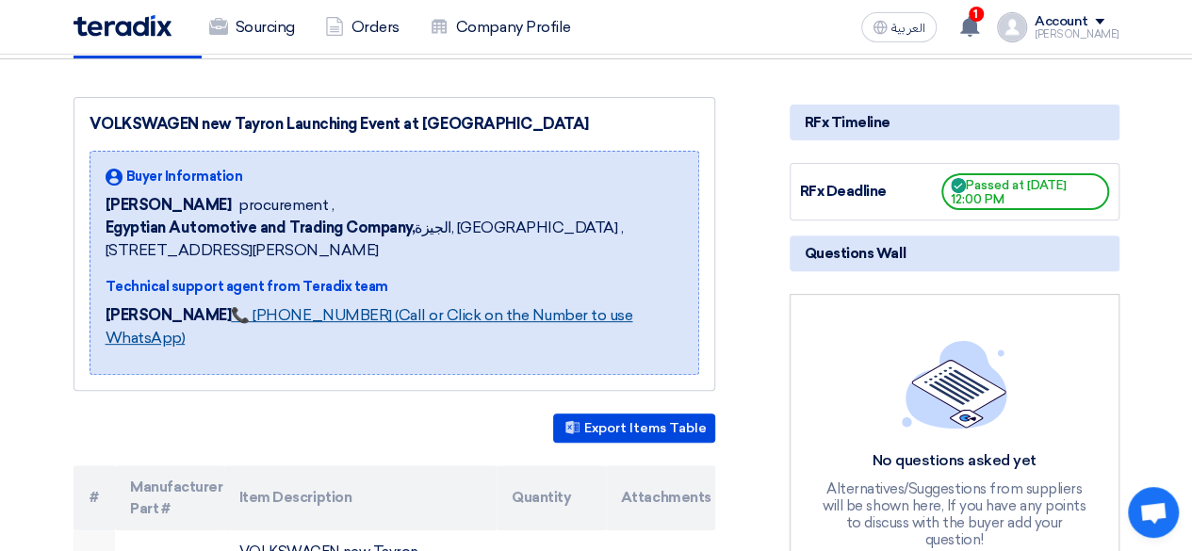
click at [365, 306] on link "📞 [PHONE_NUMBER] (Call or Click on the Number to use WhatsApp)" at bounding box center [370, 326] width 528 height 41
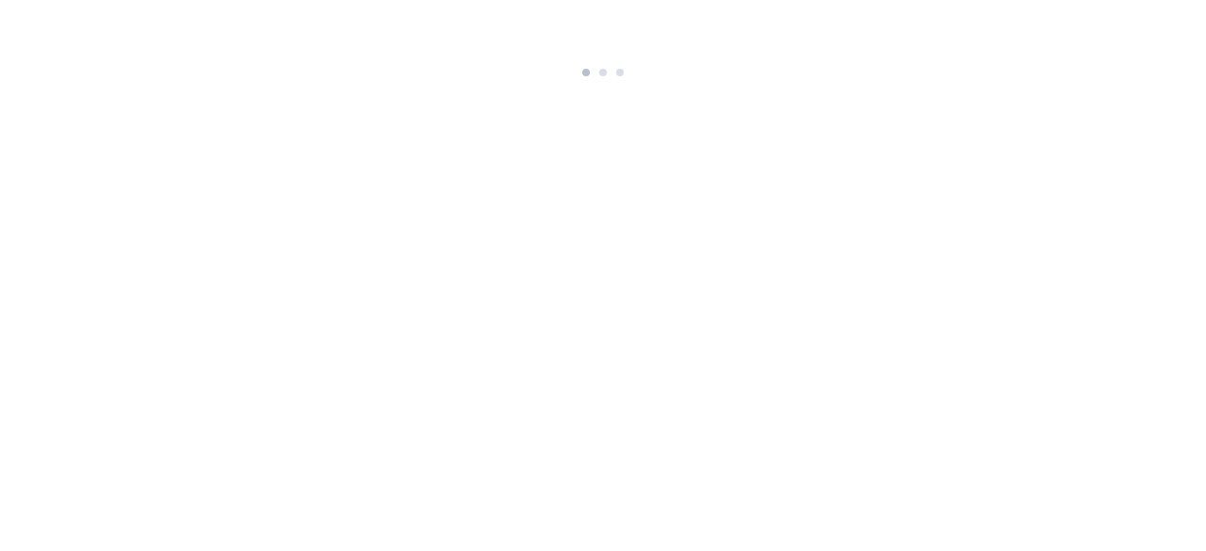
click at [331, 84] on html at bounding box center [603, 42] width 1206 height 84
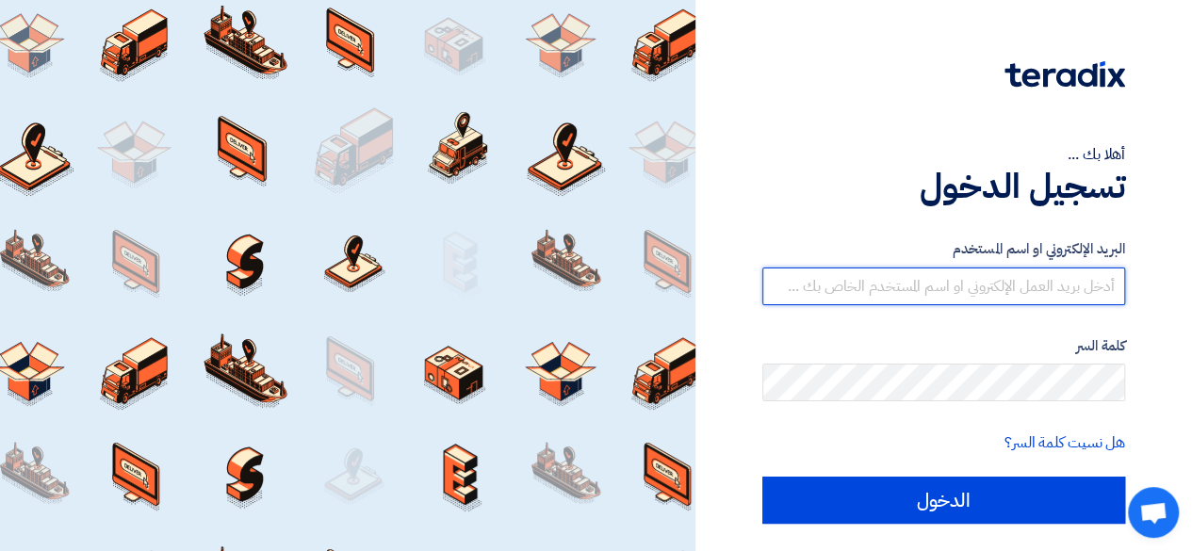
type input "[PERSON_NAME][EMAIL_ADDRESS][DOMAIN_NAME]"
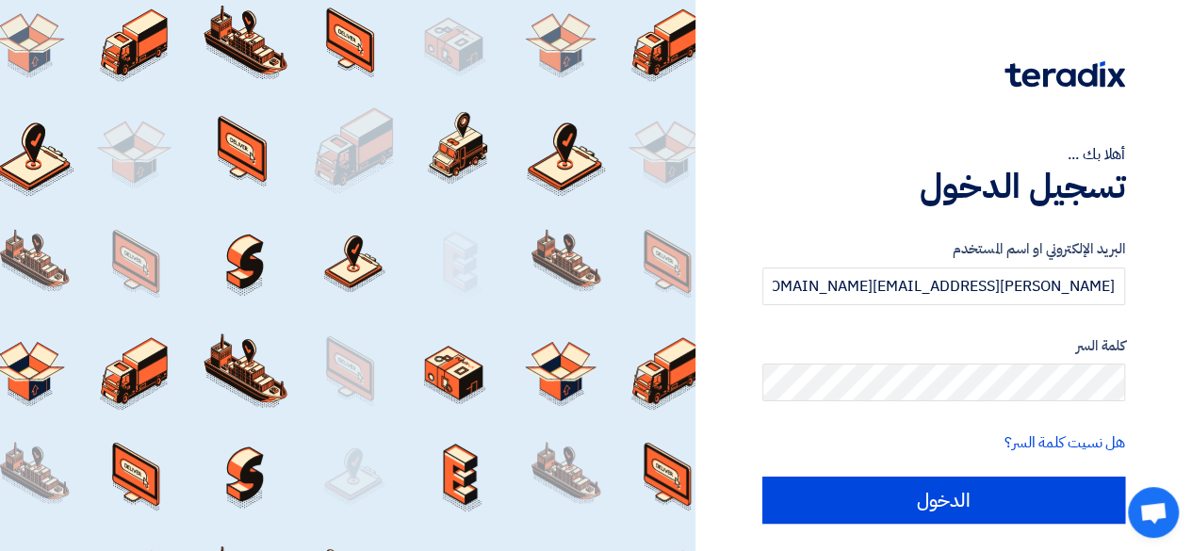
click at [577, 250] on div at bounding box center [347, 275] width 695 height 551
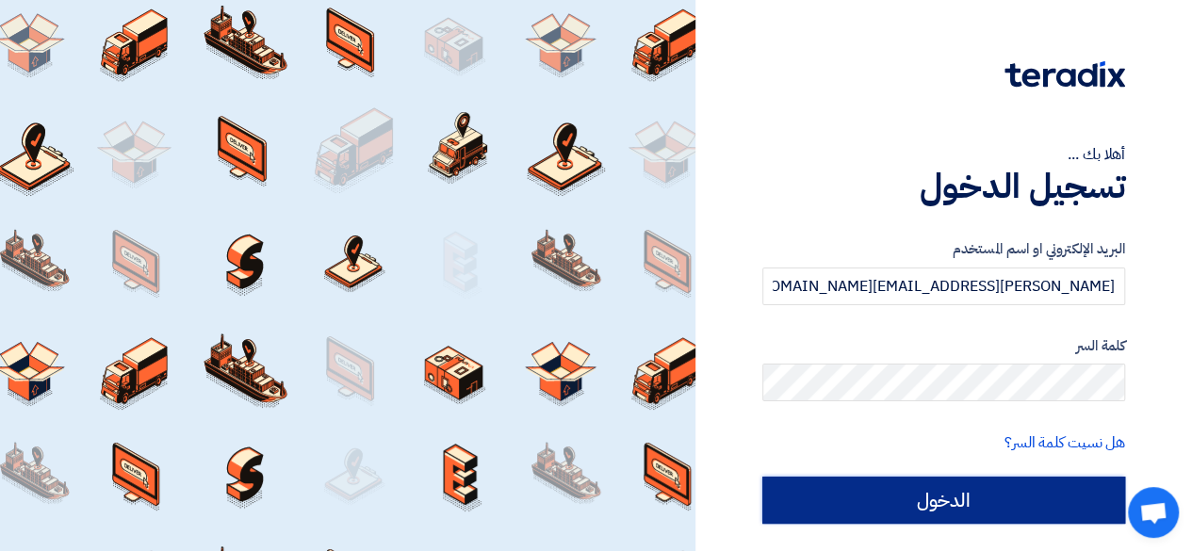
click at [834, 493] on input "الدخول" at bounding box center [943, 500] width 363 height 47
type input "Sign in"
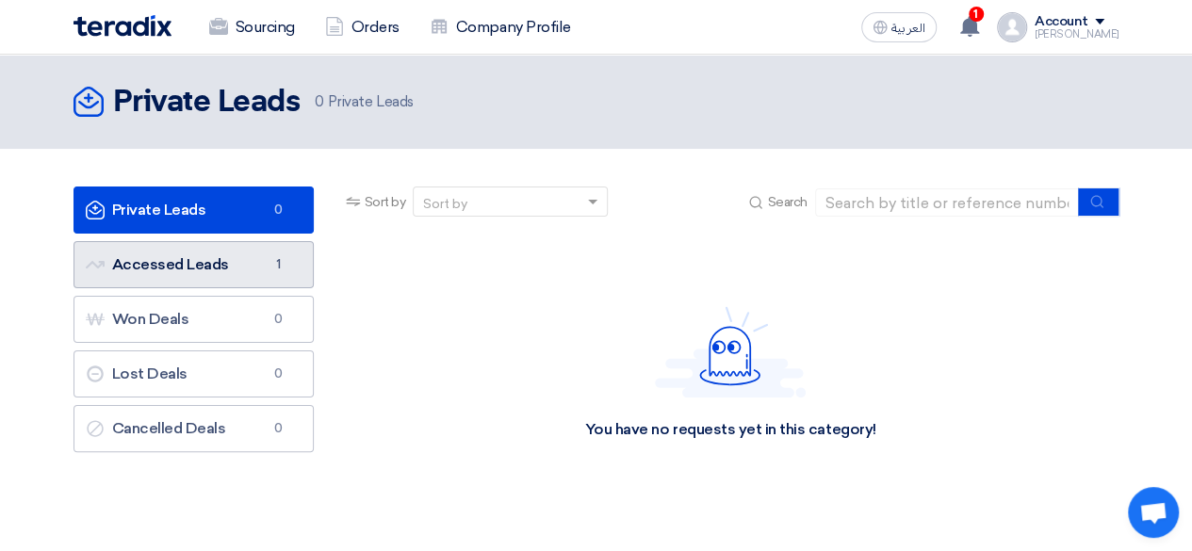
click at [183, 244] on link "Accessed Leads Accessed Leads 1" at bounding box center [193, 264] width 240 height 47
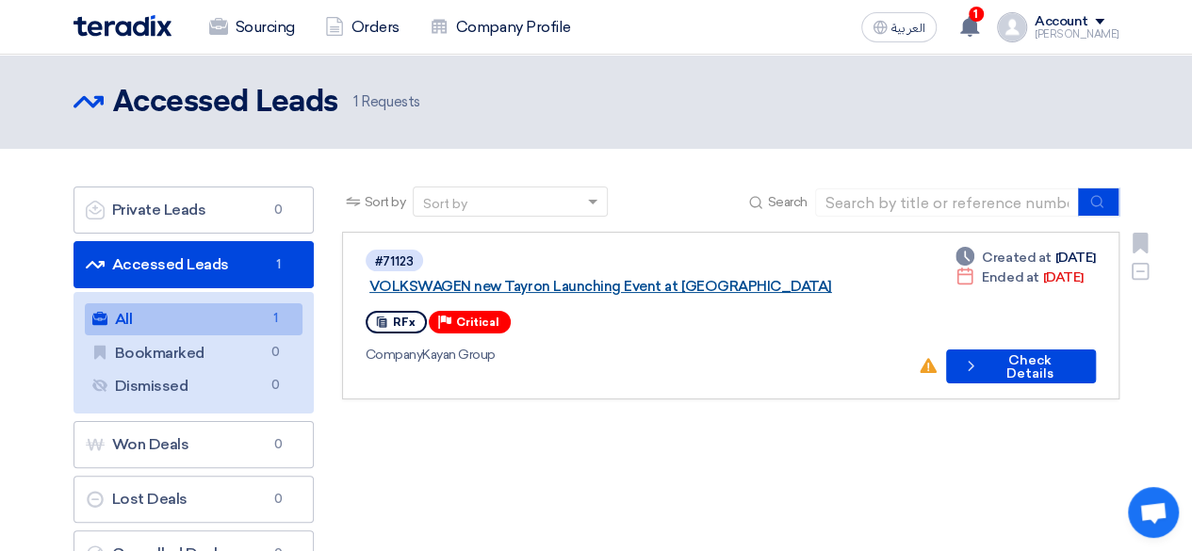
click at [550, 278] on link "VOLKSWAGEN new Tayron Launching Event at [GEOGRAPHIC_DATA]" at bounding box center [604, 286] width 471 height 17
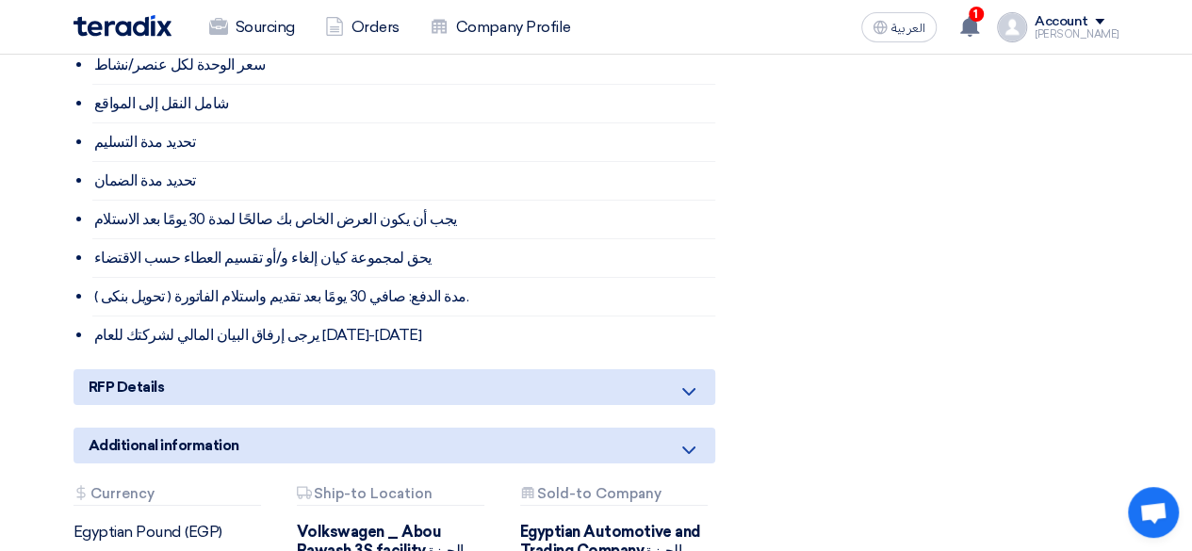
scroll to position [3351, 0]
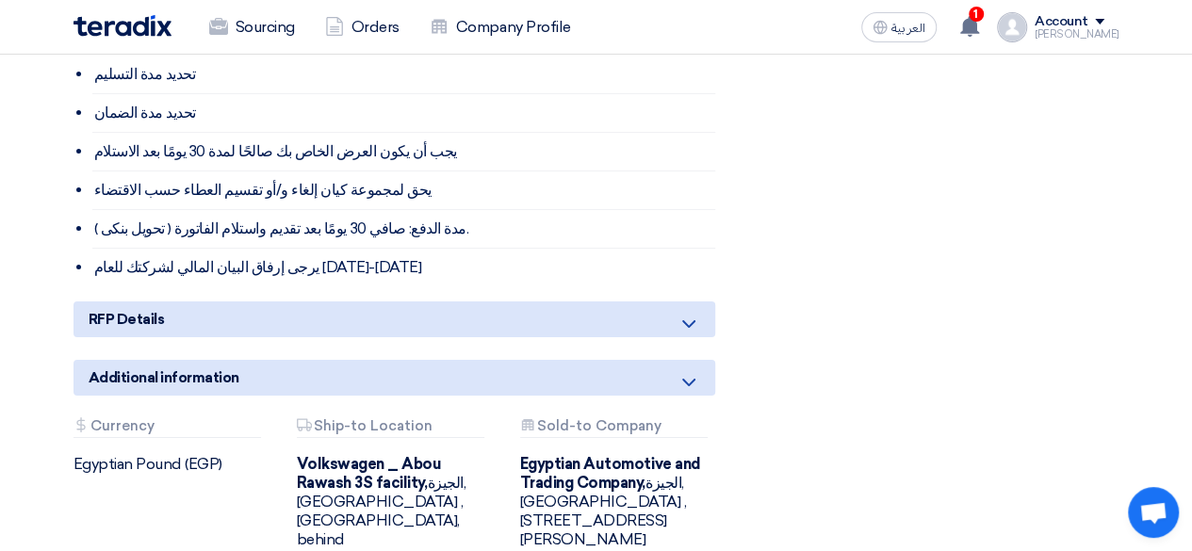
click at [675, 302] on div "RFP Details" at bounding box center [394, 320] width 642 height 36
click at [682, 313] on icon at bounding box center [688, 324] width 23 height 23
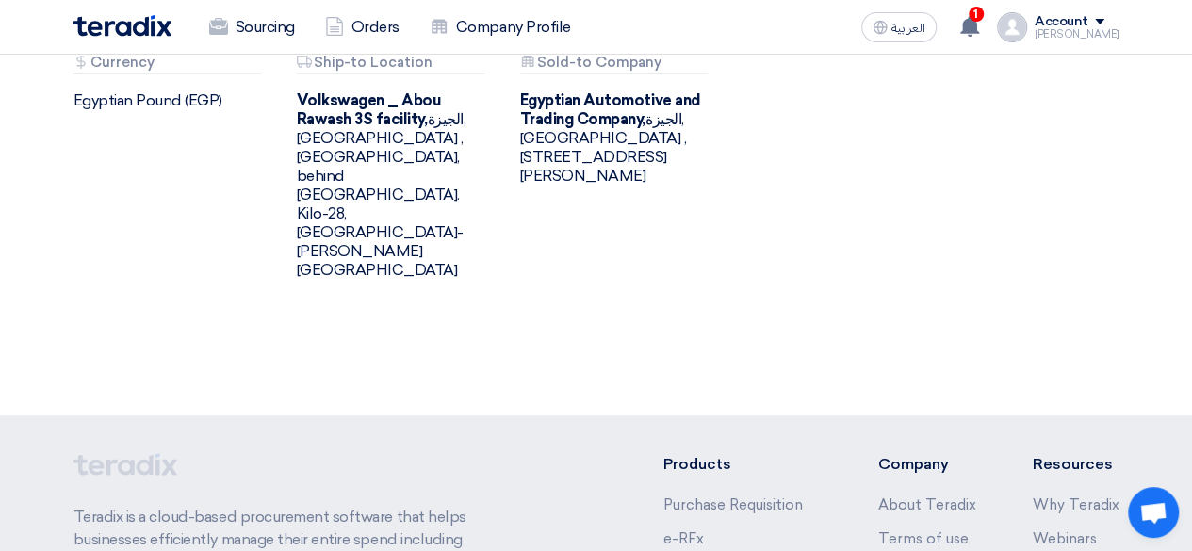
scroll to position [3852, 0]
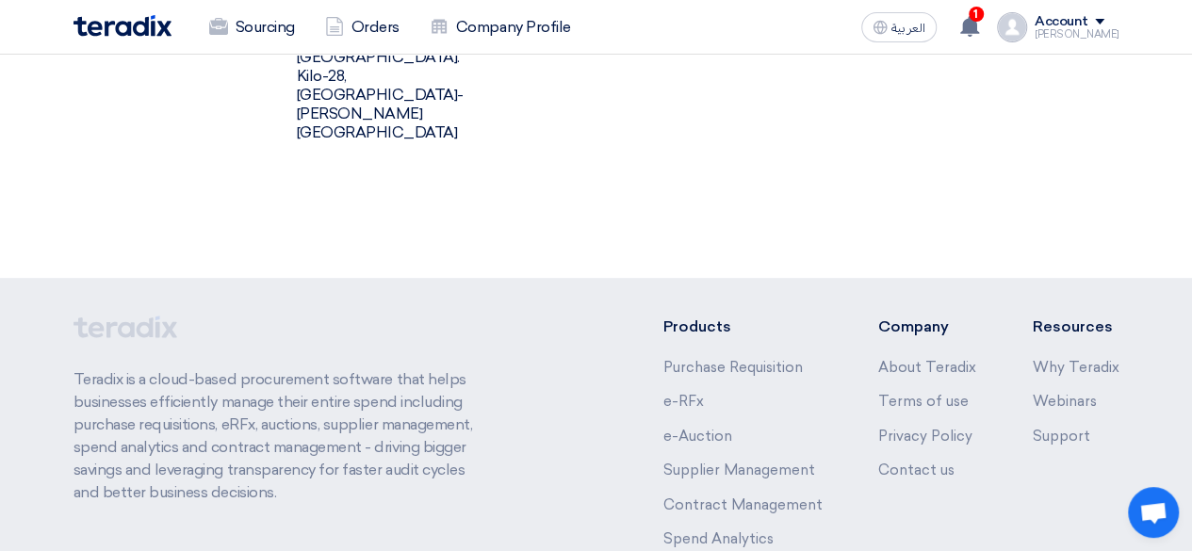
click at [1049, 27] on div "Account [PERSON_NAME] Sourcing Orders Company Profile Settings Logout" at bounding box center [1058, 27] width 122 height 30
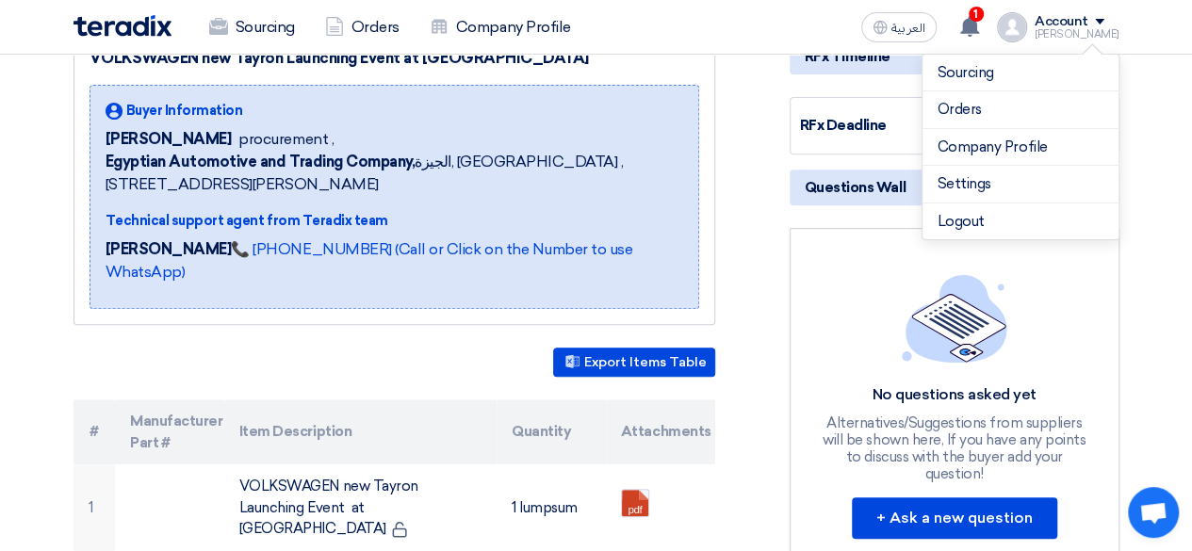
scroll to position [296, 0]
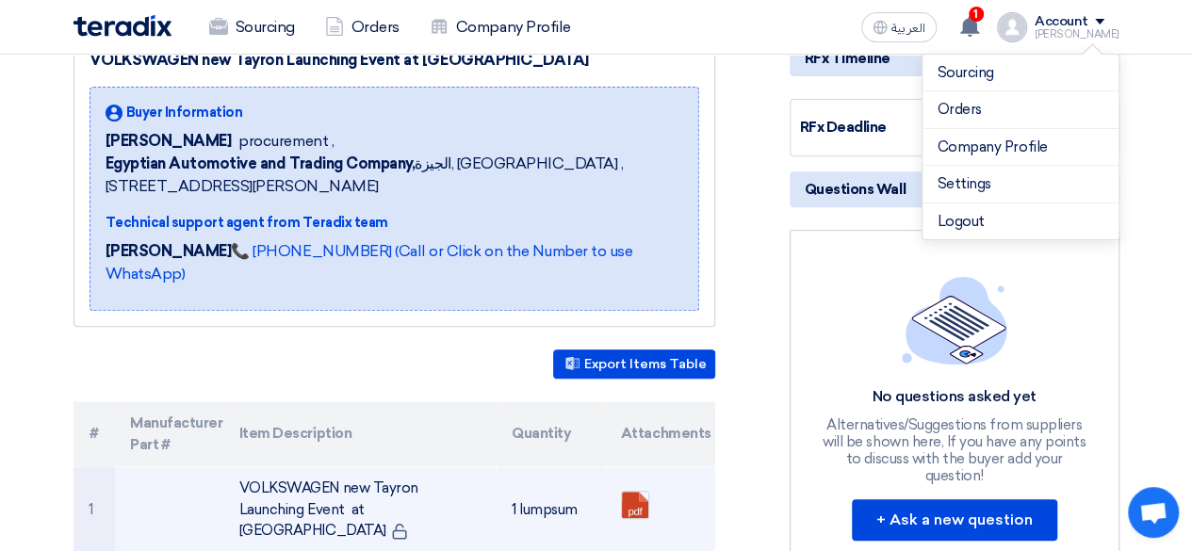
click at [92, 466] on td "1" at bounding box center [94, 509] width 42 height 87
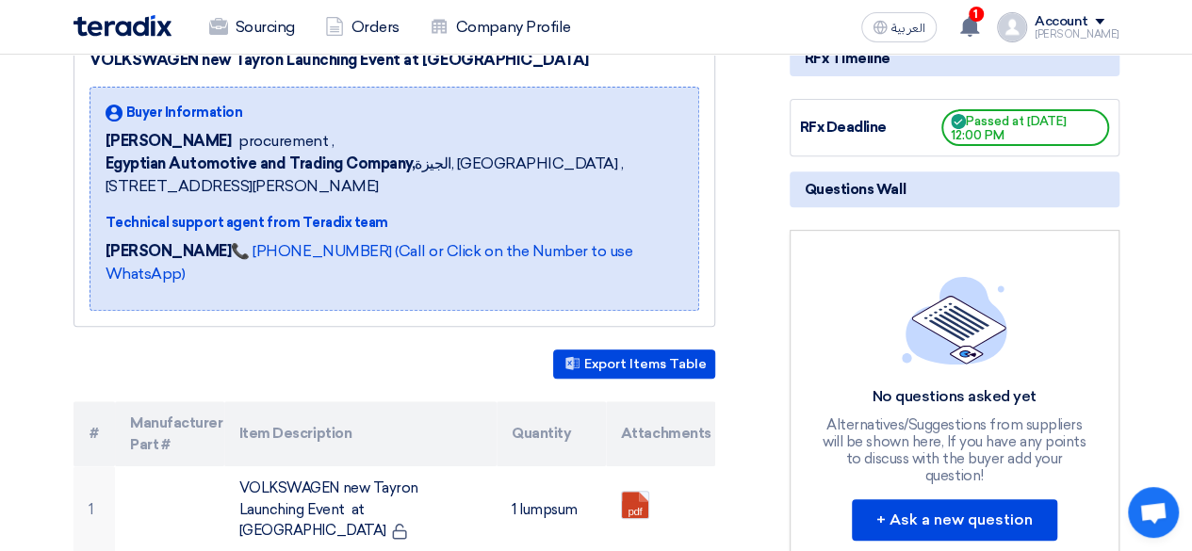
click at [95, 401] on th "#" at bounding box center [94, 433] width 42 height 65
click at [225, 401] on th "Item Description" at bounding box center [360, 433] width 272 height 65
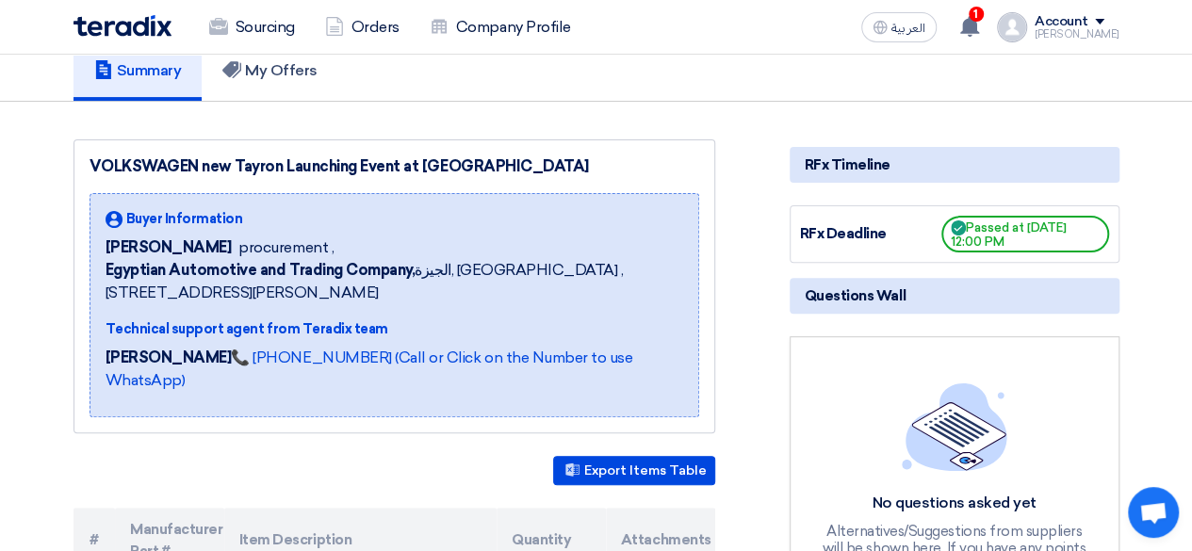
scroll to position [191, 0]
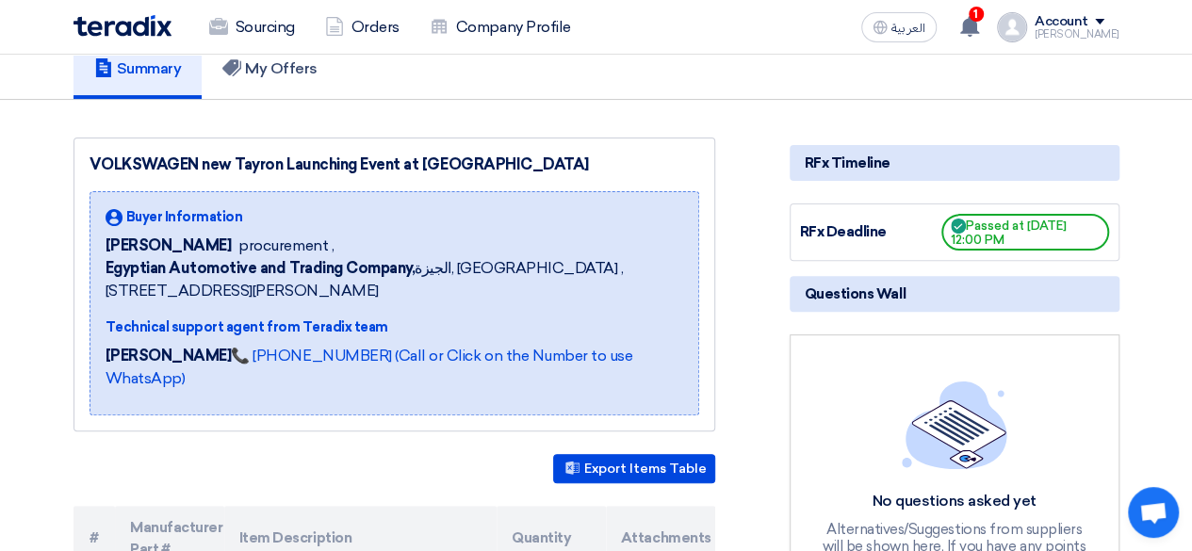
click at [959, 219] on icon at bounding box center [958, 226] width 15 height 15
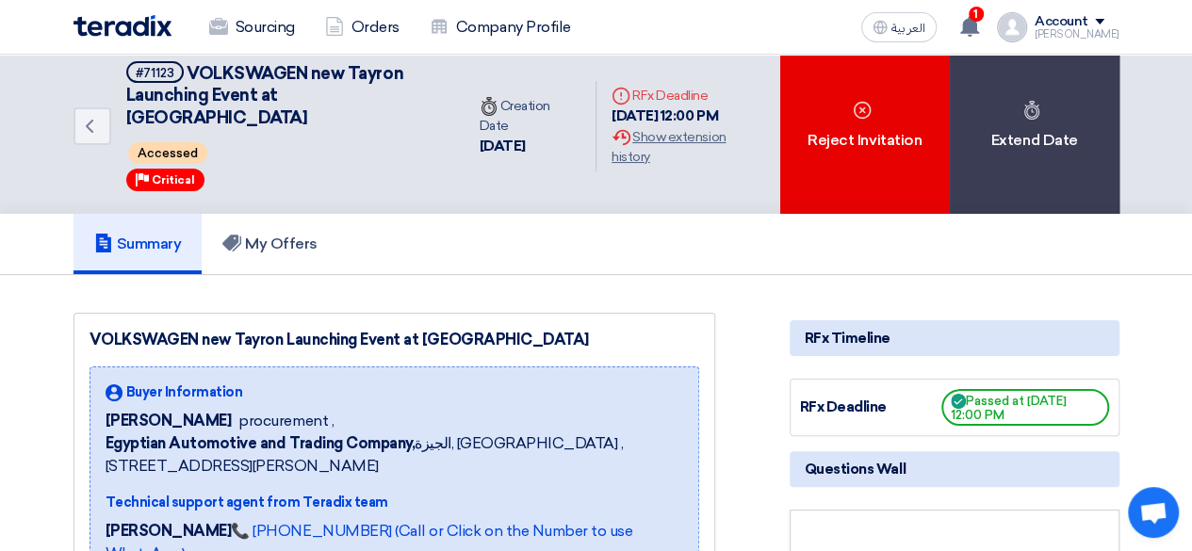
scroll to position [15, 0]
click at [291, 330] on div "VOLKSWAGEN new Tayron Launching Event at [GEOGRAPHIC_DATA]" at bounding box center [395, 341] width 610 height 23
click at [170, 384] on span "Buyer Information" at bounding box center [184, 394] width 117 height 20
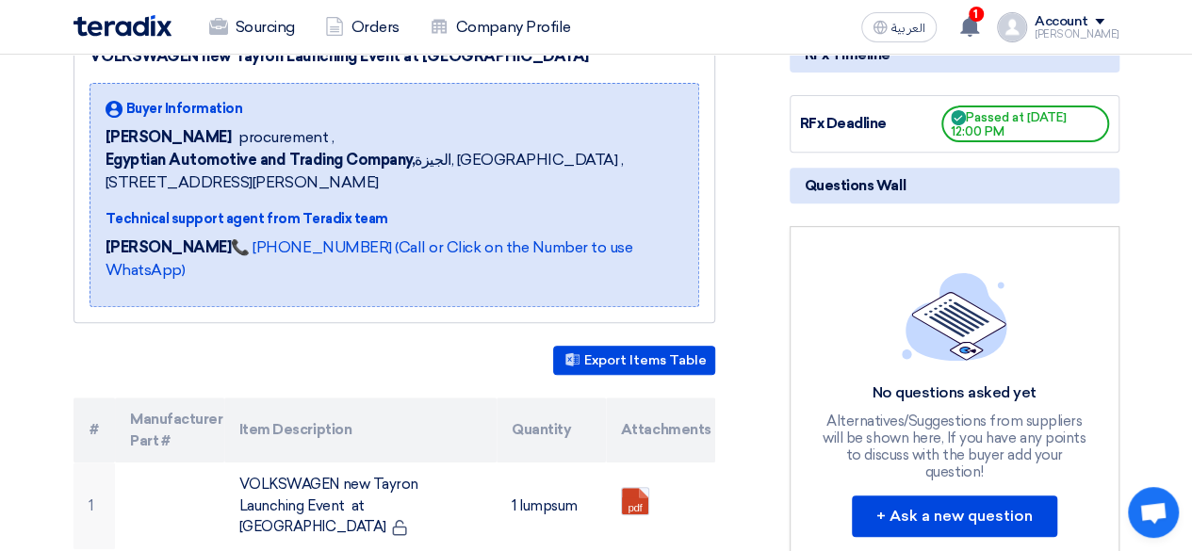
scroll to position [302, 0]
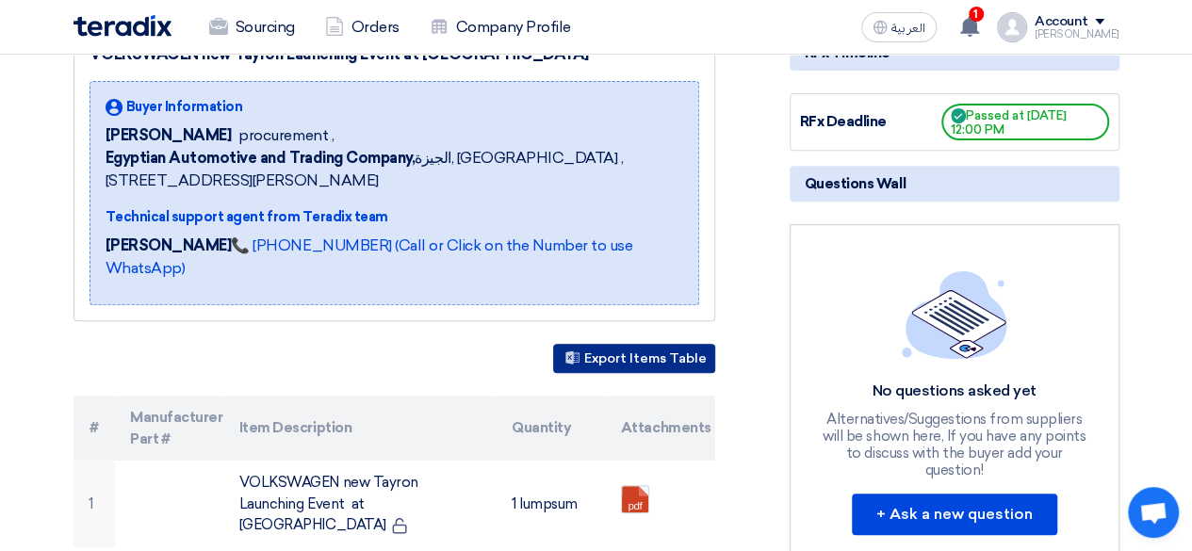
click at [631, 344] on button "Export Items Table" at bounding box center [634, 358] width 162 height 29
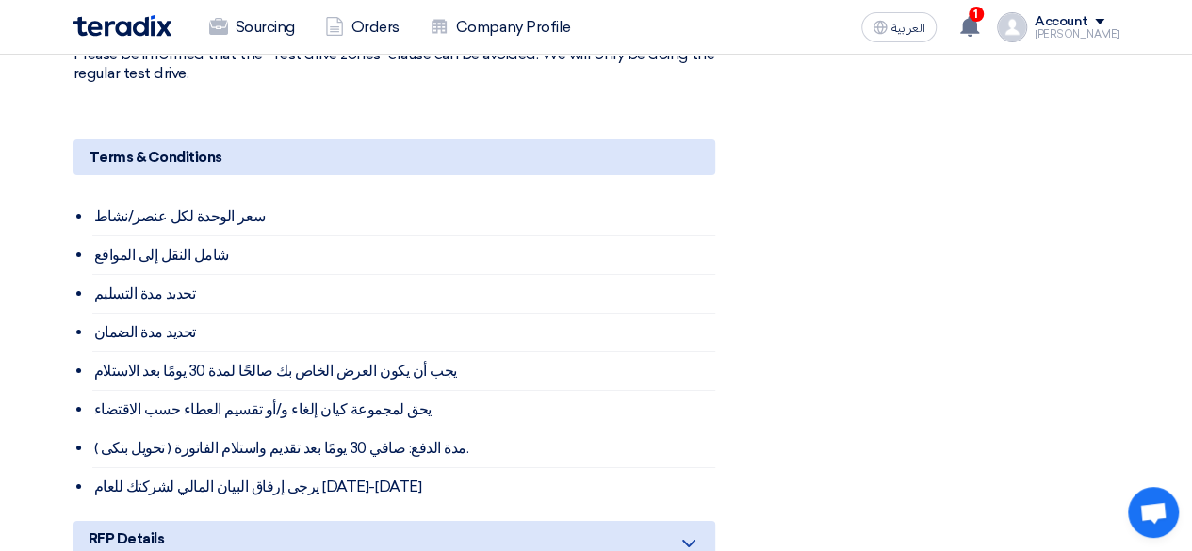
scroll to position [3132, 0]
click at [197, 197] on li "سعر الوحدة لكل عنصر/نشاط" at bounding box center [403, 216] width 623 height 39
click at [176, 236] on li "شامل النقل إلى المواقع" at bounding box center [403, 255] width 623 height 39
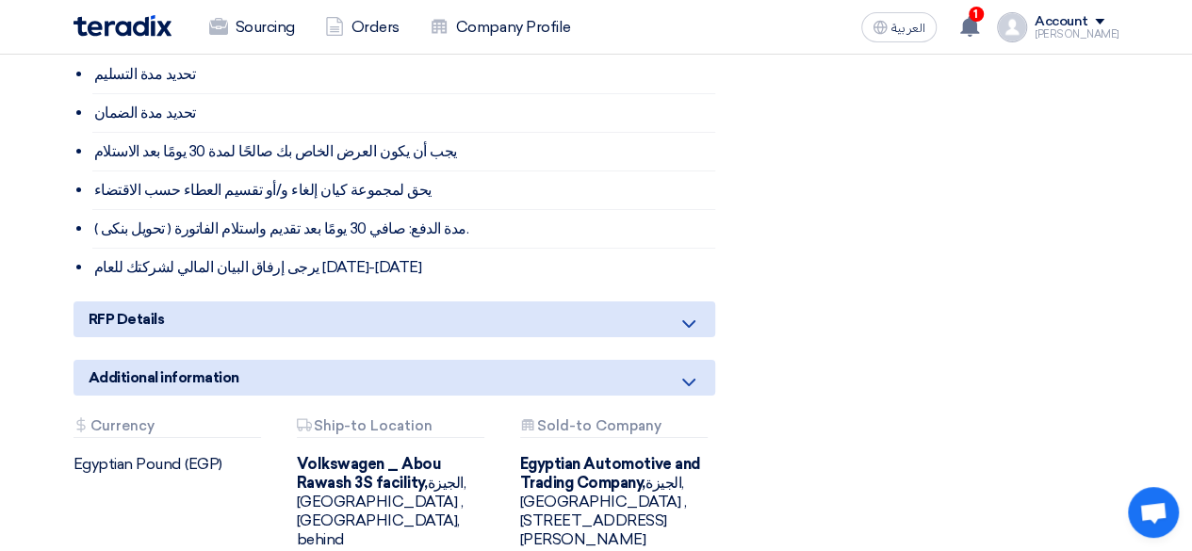
scroll to position [3353, 0]
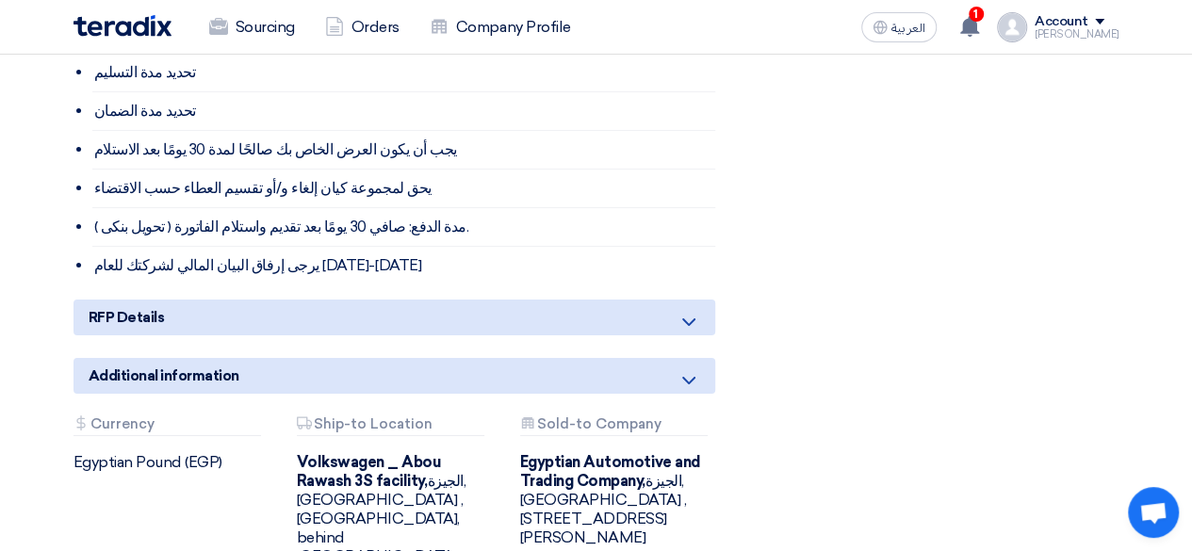
click at [701, 358] on div "Additional information" at bounding box center [394, 376] width 642 height 36
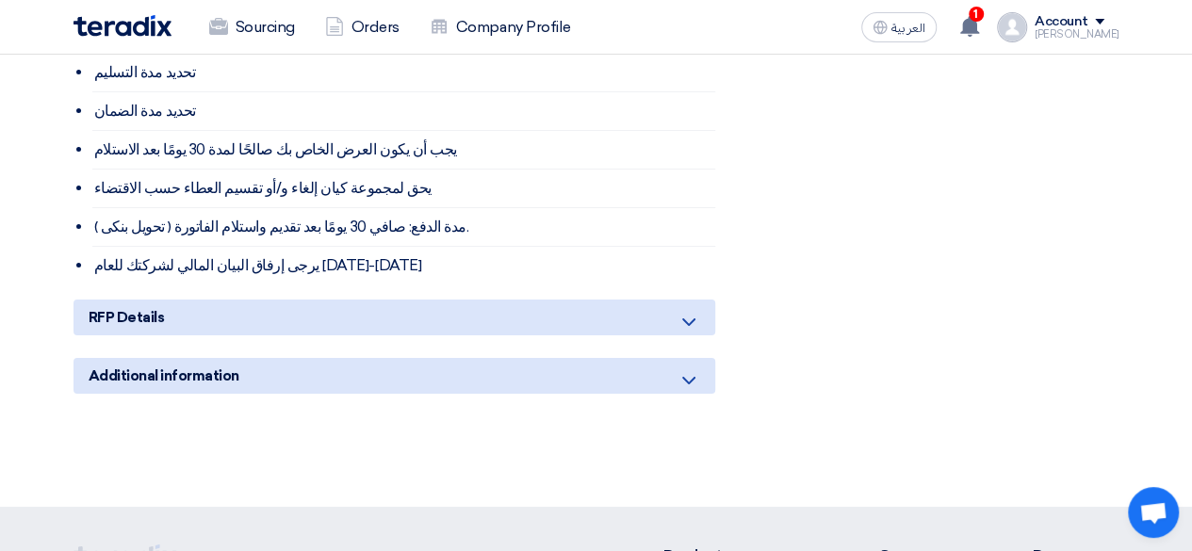
click at [694, 369] on icon at bounding box center [688, 380] width 23 height 23
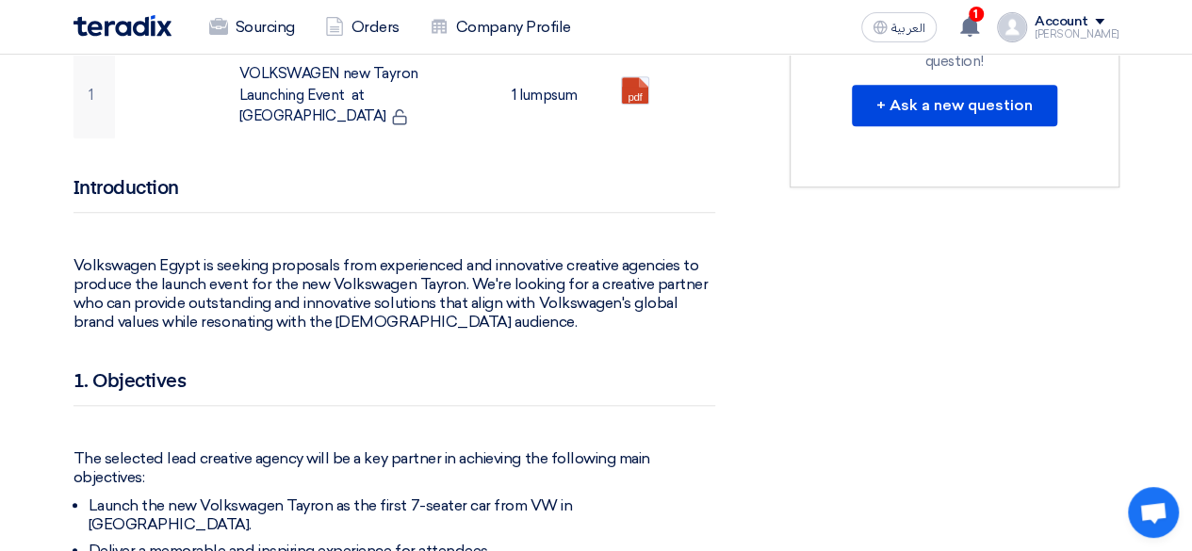
scroll to position [0, 0]
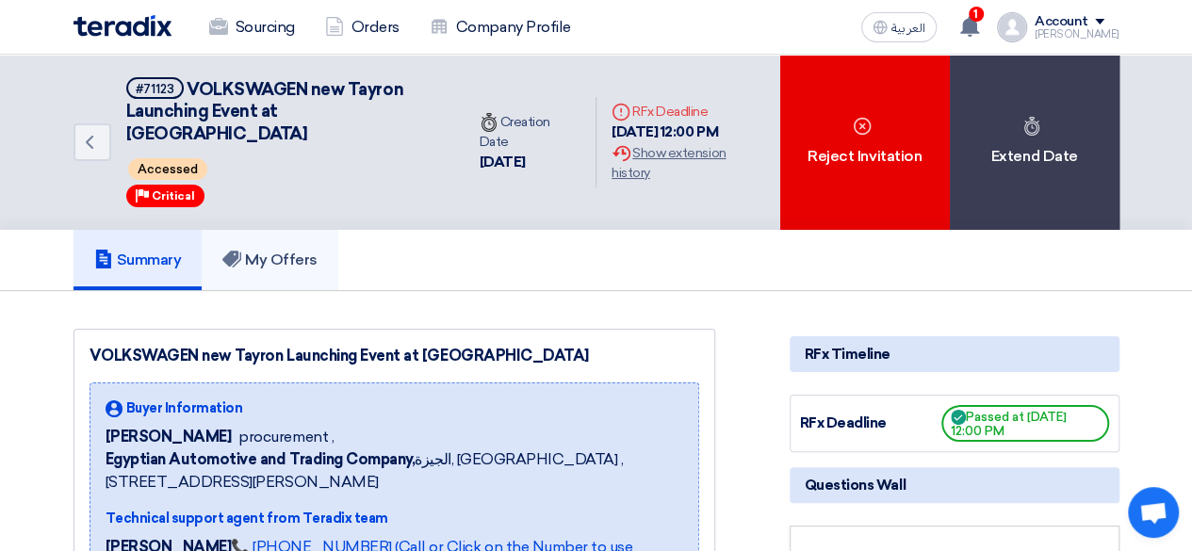
click at [286, 251] on link "My Offers" at bounding box center [270, 260] width 137 height 60
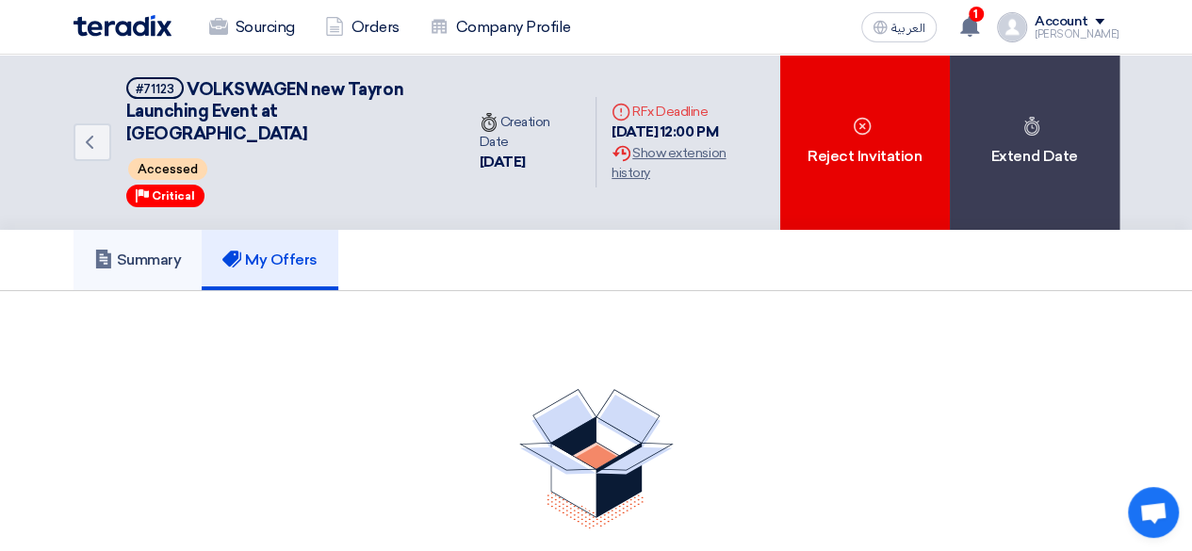
click at [156, 251] on h5 "Summary" at bounding box center [138, 260] width 88 height 19
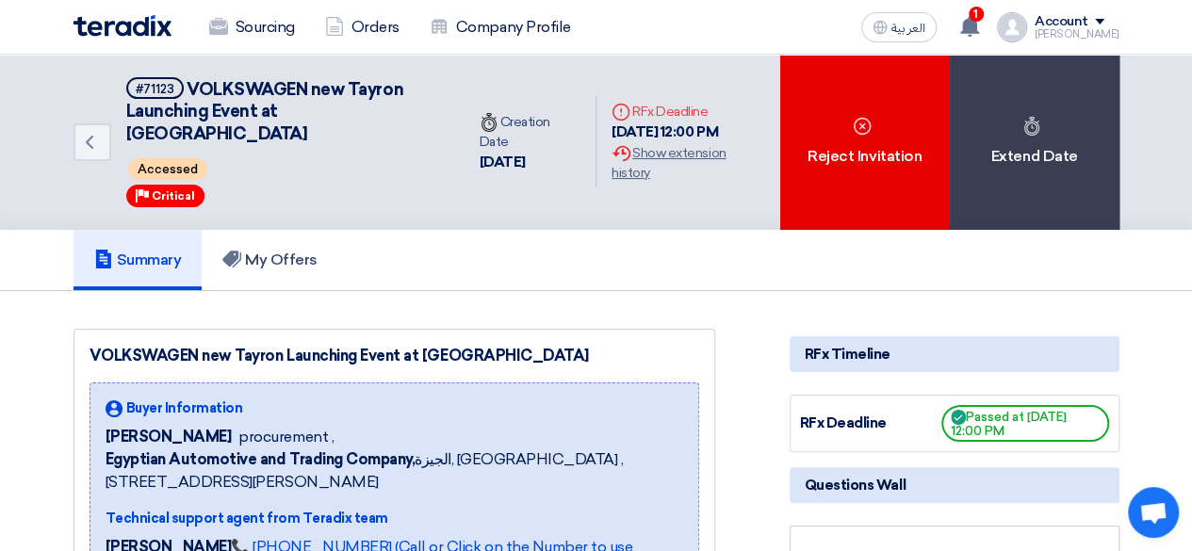
click at [158, 189] on span "Critical" at bounding box center [173, 195] width 43 height 13
click at [173, 157] on div "Accessed" at bounding box center [284, 169] width 316 height 29
click at [646, 152] on div "Extension History Show extension history" at bounding box center [688, 163] width 153 height 40
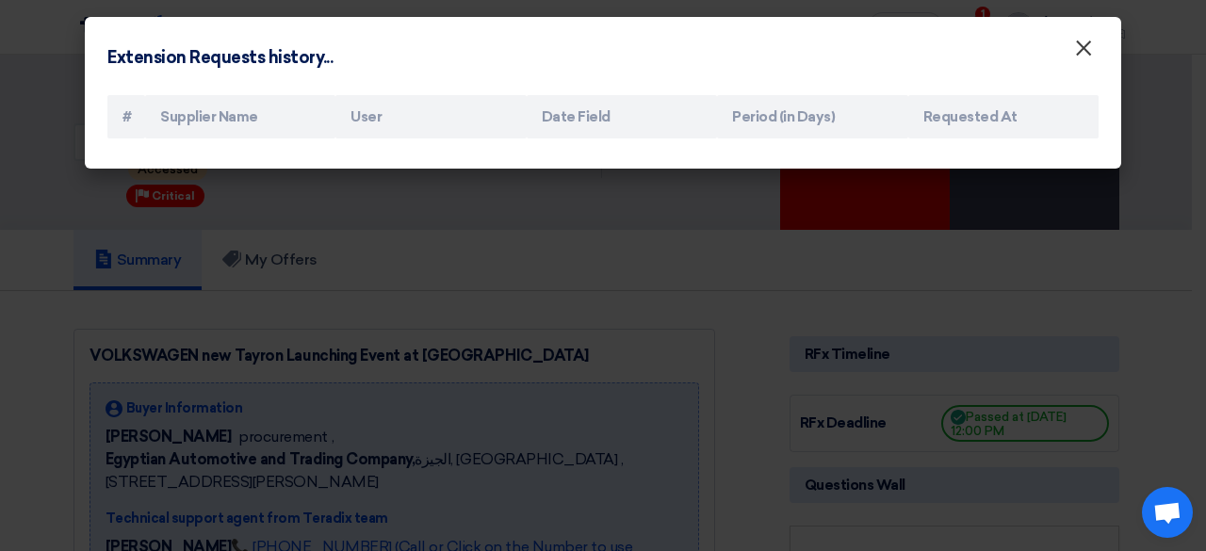
click at [1104, 57] on button "×" at bounding box center [1083, 49] width 49 height 38
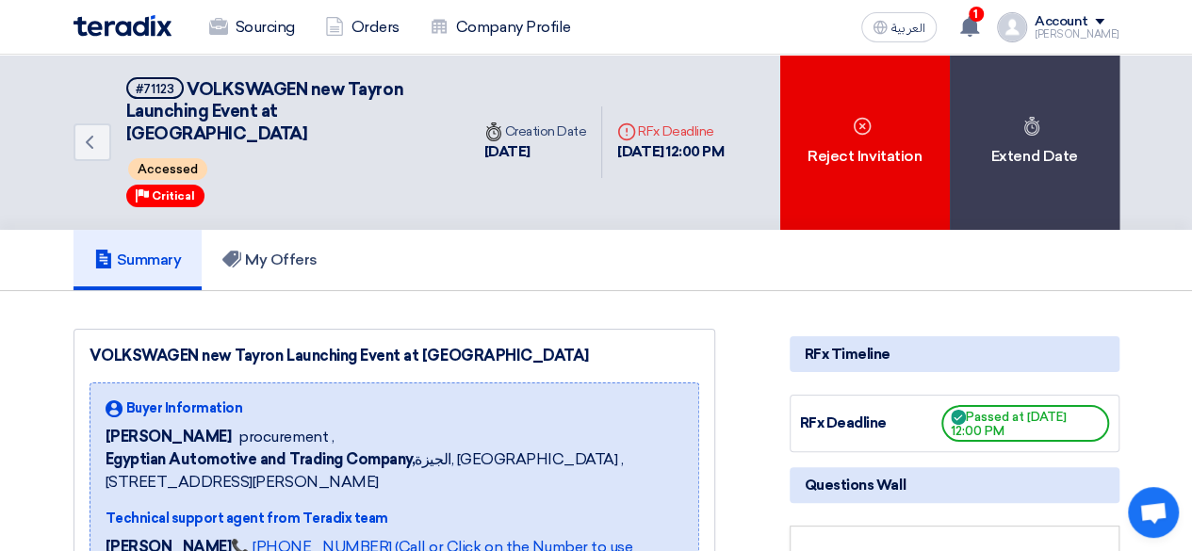
click at [173, 158] on span "Accessed" at bounding box center [167, 169] width 79 height 22
click at [160, 185] on div "Priority Critical" at bounding box center [165, 196] width 78 height 23
click at [156, 88] on div "#71123" at bounding box center [155, 89] width 39 height 12
click at [293, 110] on span "VOLKSWAGEN new Tayron Launching Event at [GEOGRAPHIC_DATA]" at bounding box center [264, 111] width 277 height 65
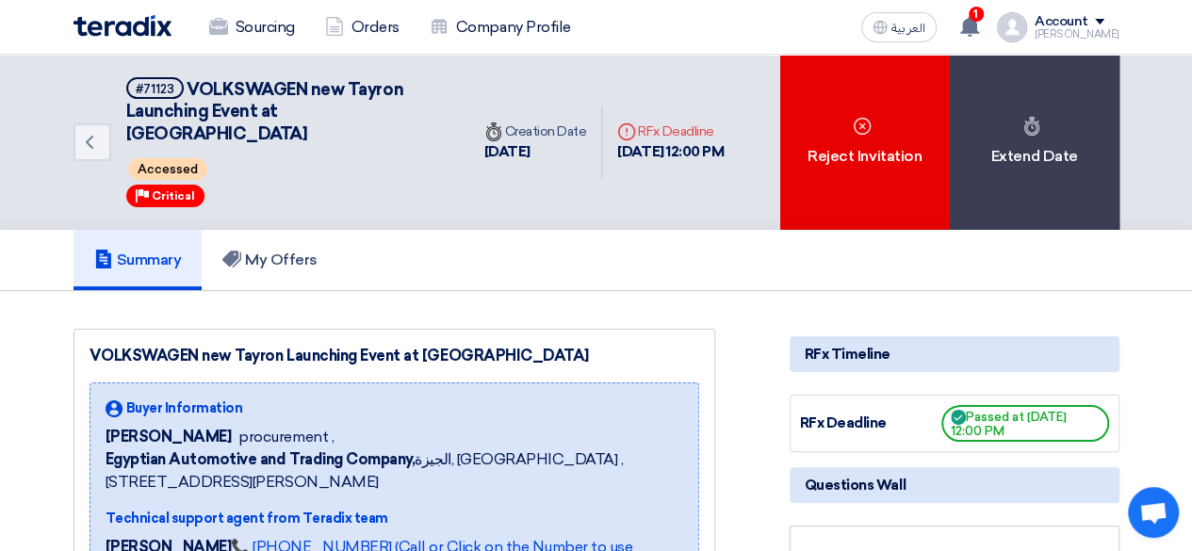
click at [322, 110] on h5 "#71123 VOLKSWAGEN new Tayron Launching Event at [GEOGRAPHIC_DATA]" at bounding box center [286, 111] width 320 height 68
click at [91, 136] on use at bounding box center [90, 142] width 8 height 13
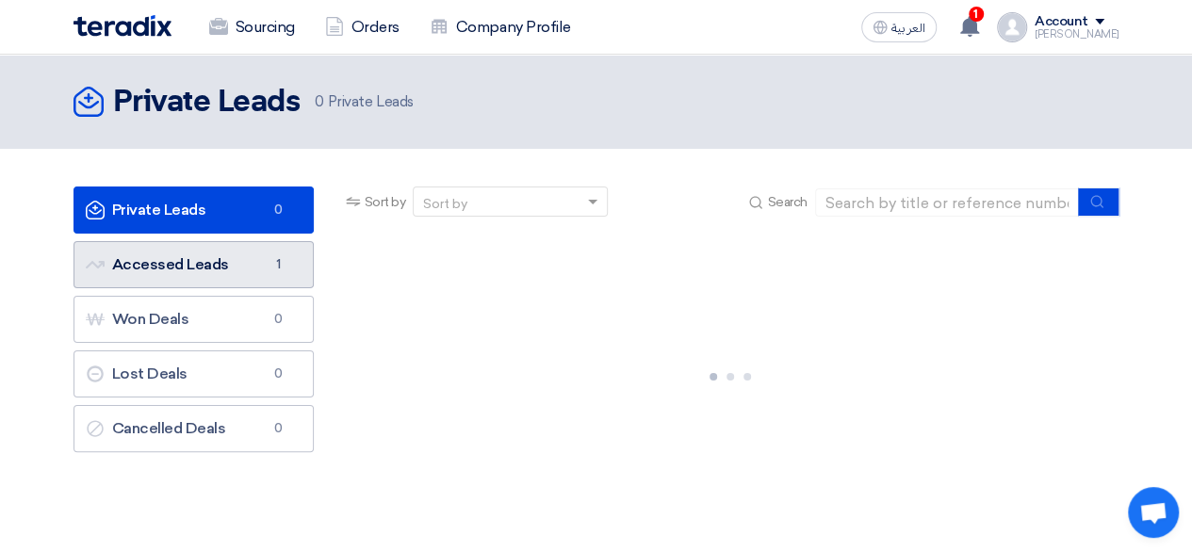
click at [200, 257] on link "Accessed Leads Accessed Leads 1" at bounding box center [193, 264] width 240 height 47
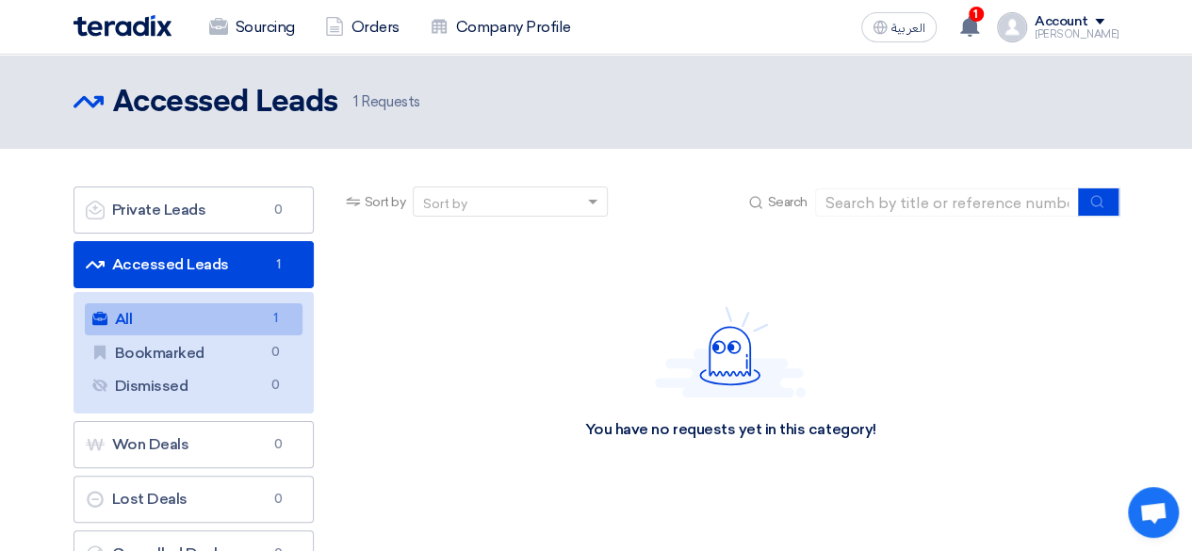
click at [213, 312] on link "All All 1" at bounding box center [194, 319] width 218 height 32
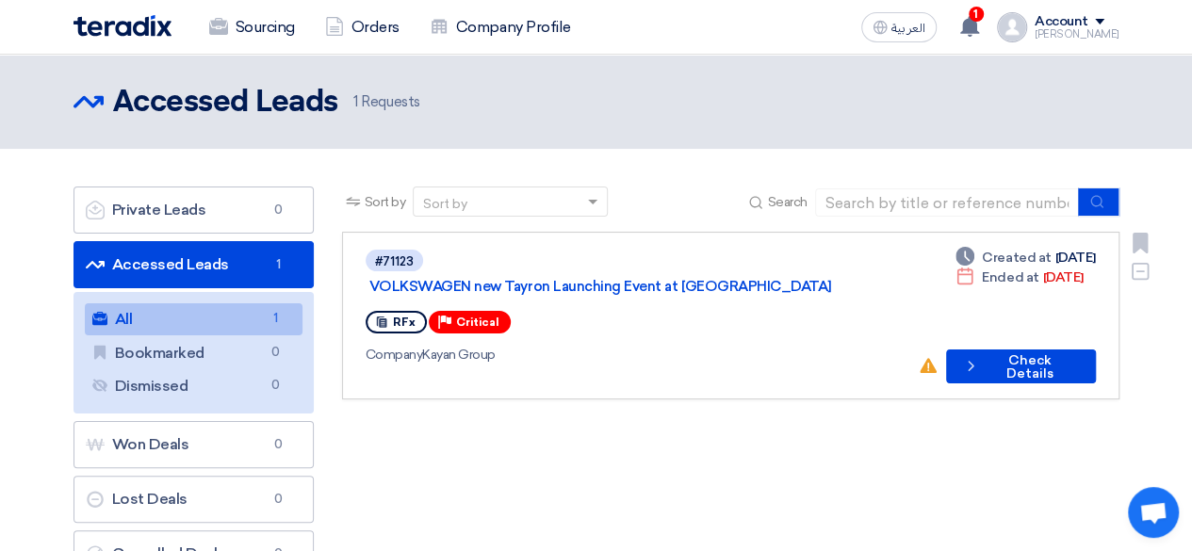
click at [1059, 277] on div "Deadline Ended at [DATE]" at bounding box center [1018, 278] width 127 height 20
click at [980, 237] on link "#71123 VOLKSWAGEN new Tayron Launching Event at [GEOGRAPHIC_DATA] RFx Priority …" at bounding box center [730, 316] width 777 height 168
click at [929, 246] on link "#71123 VOLKSWAGEN new Tayron Launching Event at [GEOGRAPHIC_DATA] RFx Priority …" at bounding box center [730, 316] width 777 height 168
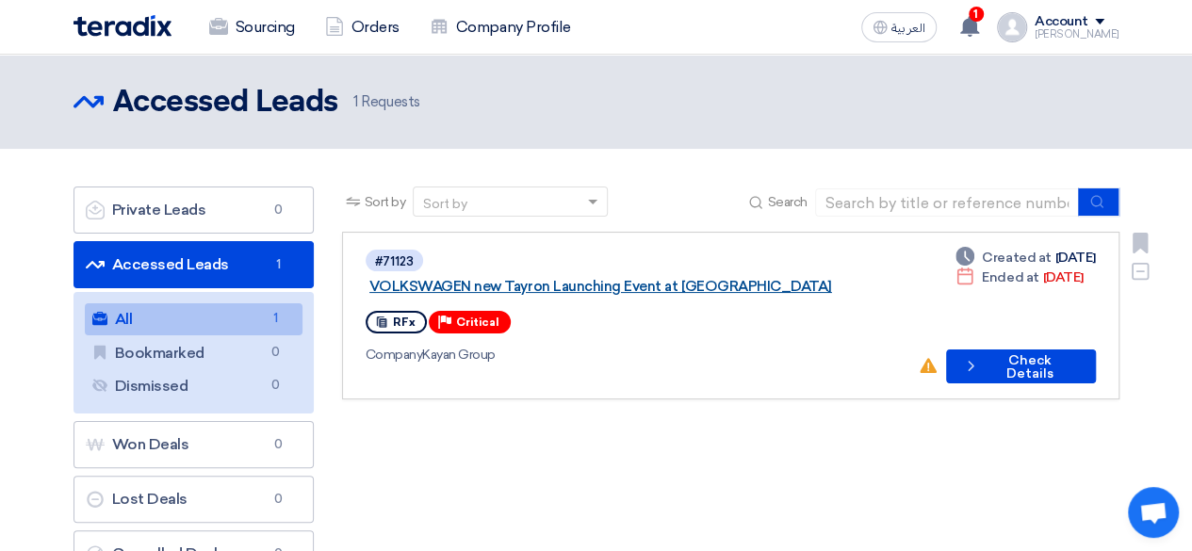
click at [532, 278] on link "VOLKSWAGEN new Tayron Launching Event at [GEOGRAPHIC_DATA]" at bounding box center [604, 286] width 471 height 17
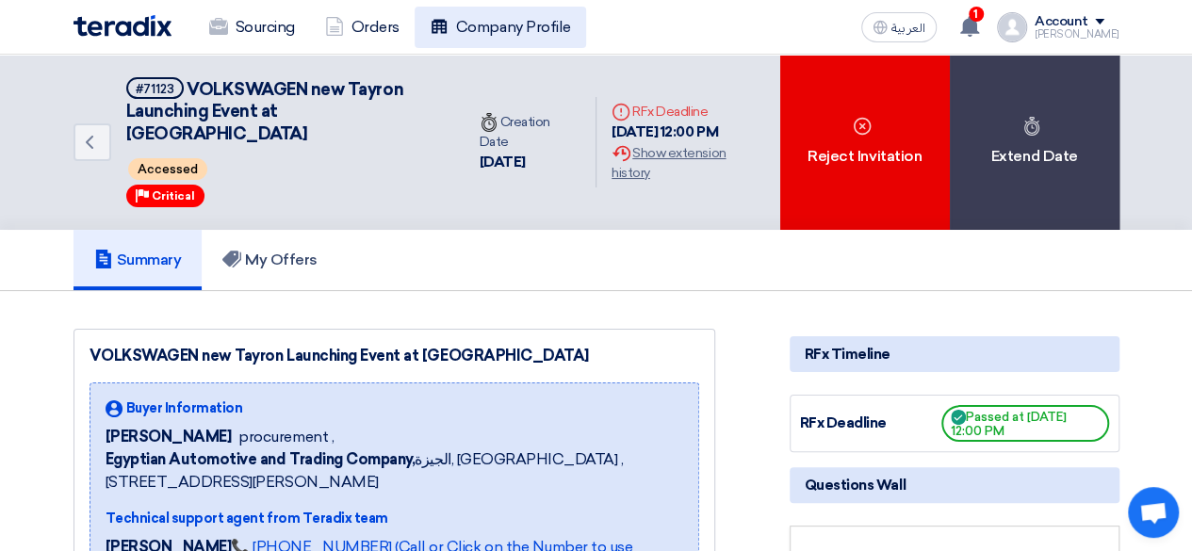
click at [498, 41] on link "Company Profile" at bounding box center [500, 27] width 171 height 41
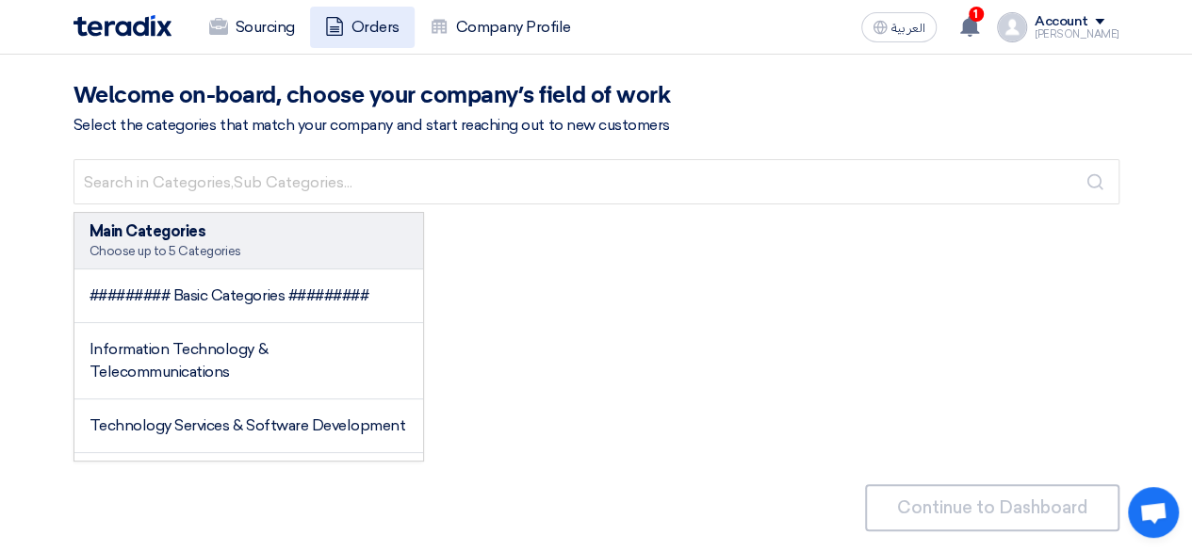
click at [368, 18] on link "Orders" at bounding box center [362, 27] width 105 height 41
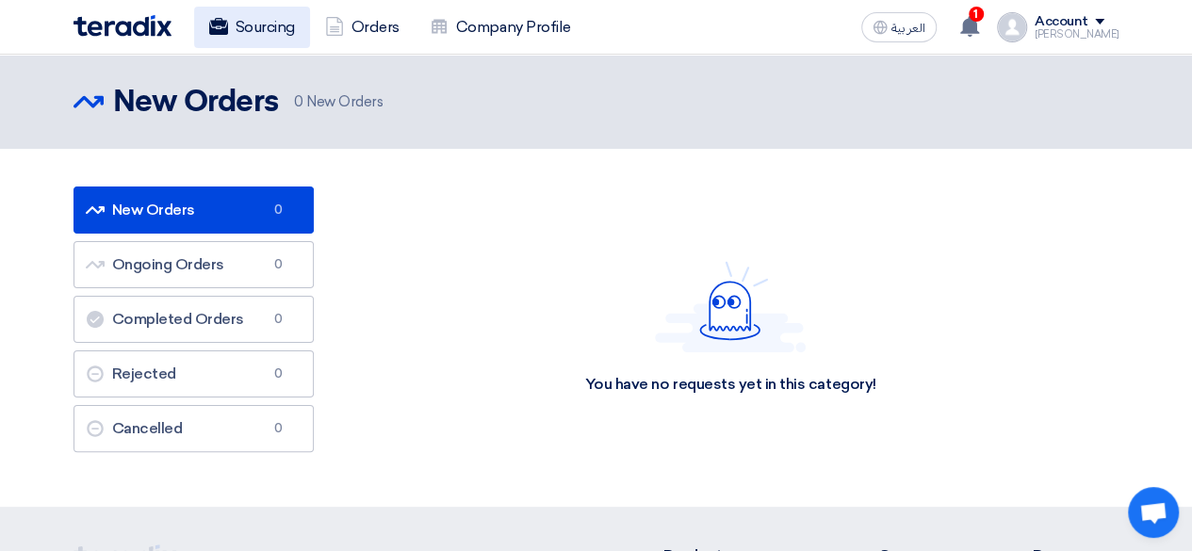
click at [240, 37] on link "Sourcing" at bounding box center [252, 27] width 116 height 41
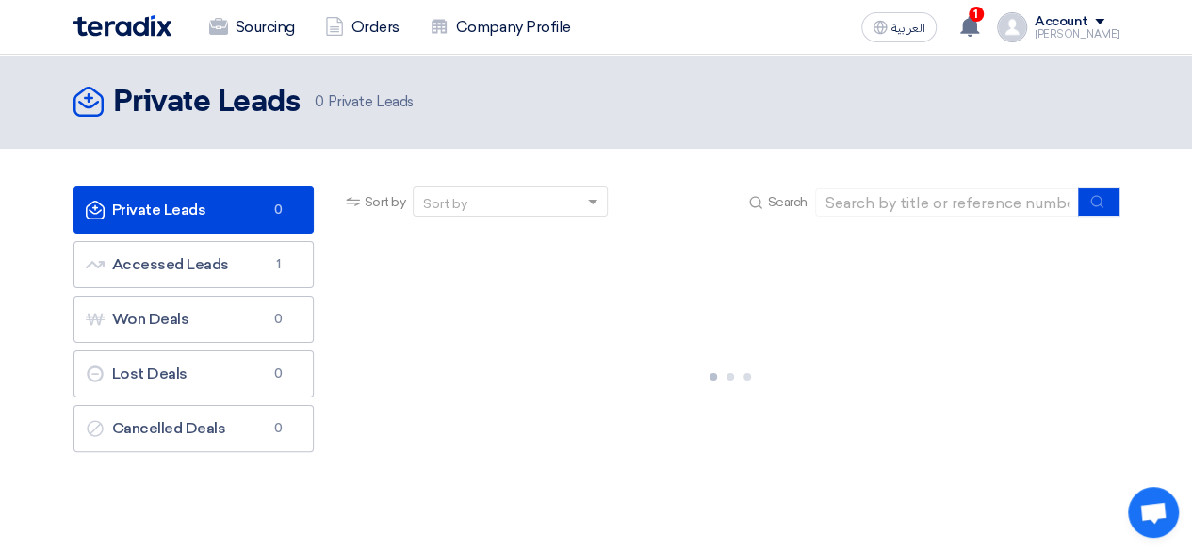
click at [181, 237] on ul "Private Leads Private Leads 0 Accessed Leads Accessed Leads 1 Won Deals Won Dea…" at bounding box center [193, 320] width 240 height 266
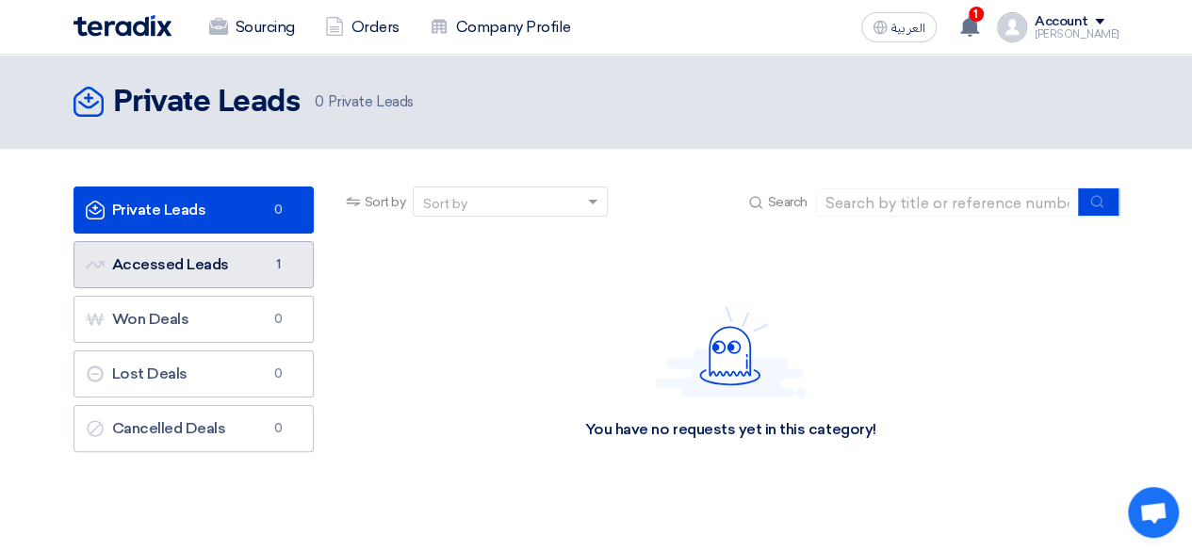
click at [185, 259] on link "Accessed Leads Accessed Leads 1" at bounding box center [193, 264] width 240 height 47
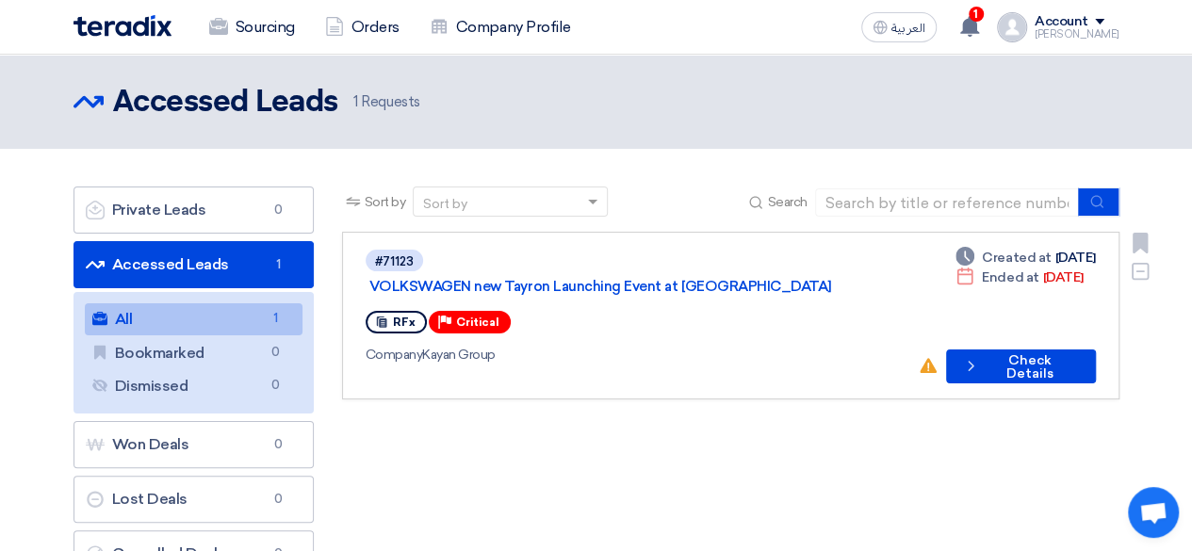
click at [401, 311] on div "RFx" at bounding box center [396, 322] width 61 height 23
click at [392, 311] on div "RFx" at bounding box center [396, 322] width 61 height 23
click at [388, 311] on div "RFx" at bounding box center [396, 322] width 61 height 23
click at [398, 259] on div "#71123" at bounding box center [394, 261] width 39 height 12
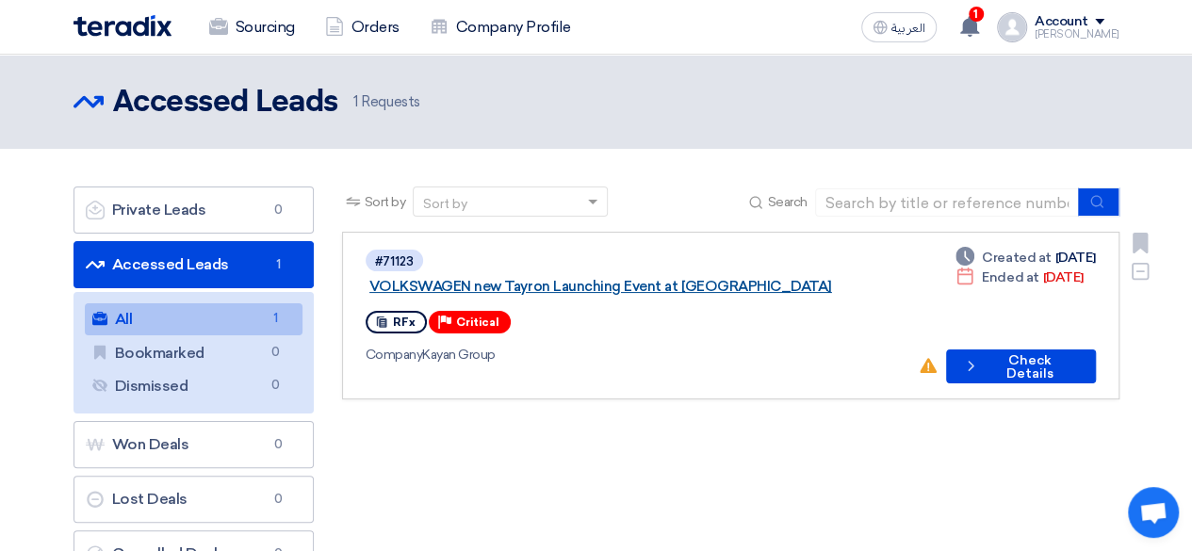
click at [485, 278] on link "VOLKSWAGEN new Tayron Launching Event at [GEOGRAPHIC_DATA]" at bounding box center [604, 286] width 471 height 17
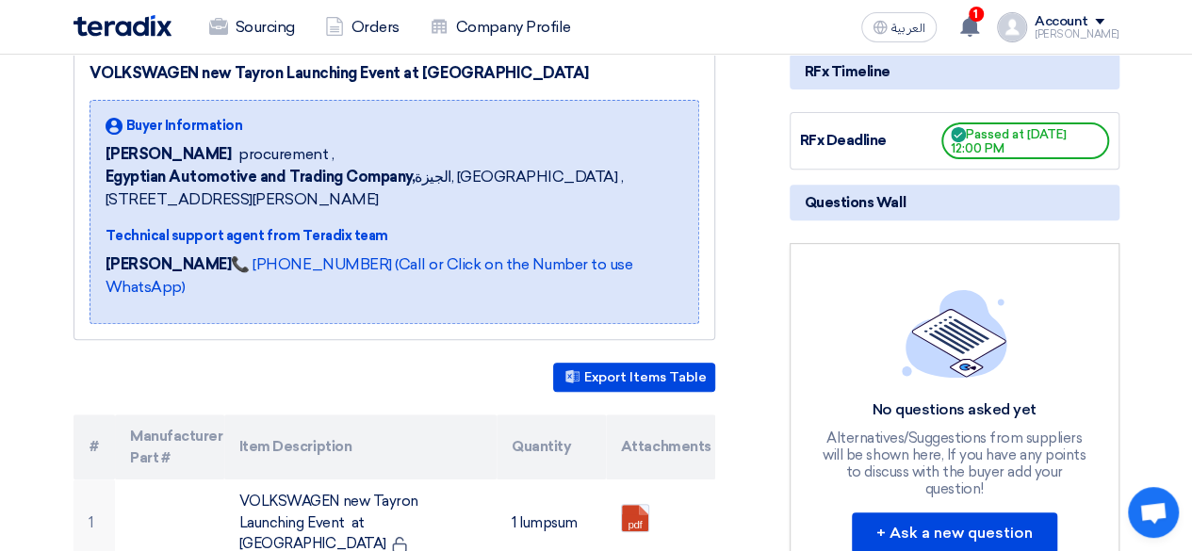
scroll to position [281, 0]
